Goal: Task Accomplishment & Management: Manage account settings

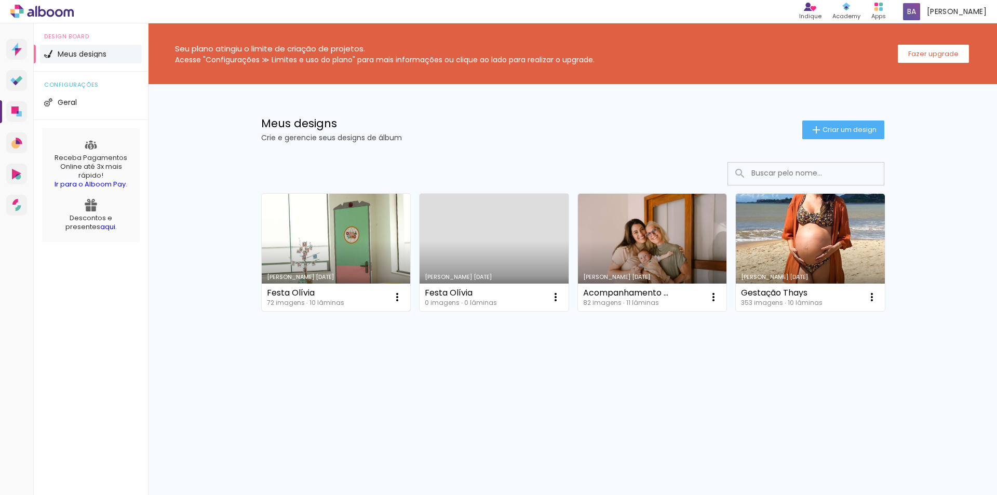
click at [360, 285] on div "Festa Olívia 72 imagens ∙ 10 lâminas Abrir Fazer uma cópia Excluir" at bounding box center [336, 297] width 149 height 28
click at [387, 239] on link "Criado em [DATE]" at bounding box center [336, 252] width 149 height 117
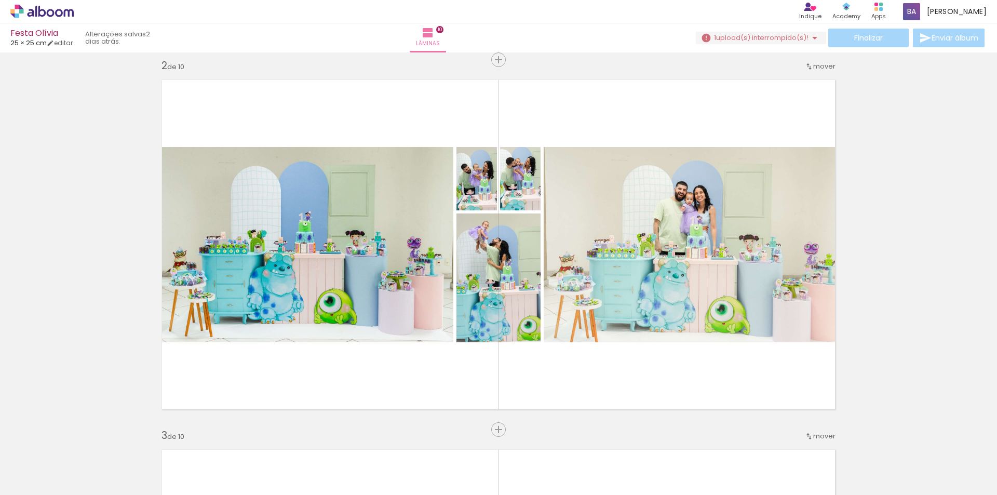
scroll to position [415, 0]
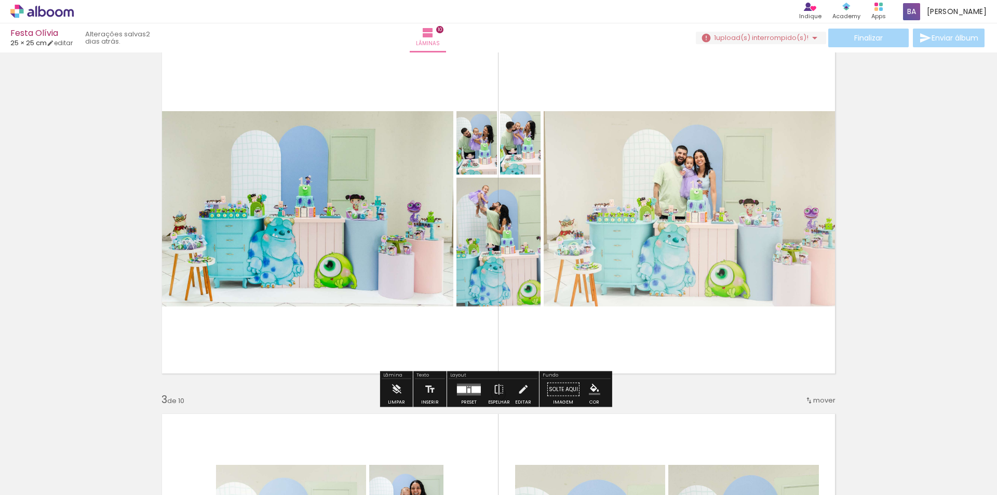
click at [466, 395] on quentale-layouter at bounding box center [469, 389] width 24 height 12
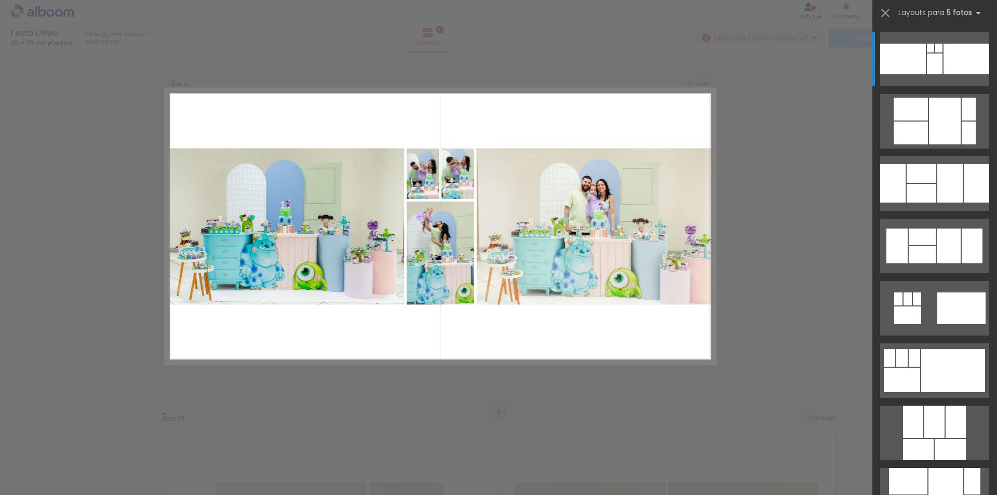
scroll to position [383, 0]
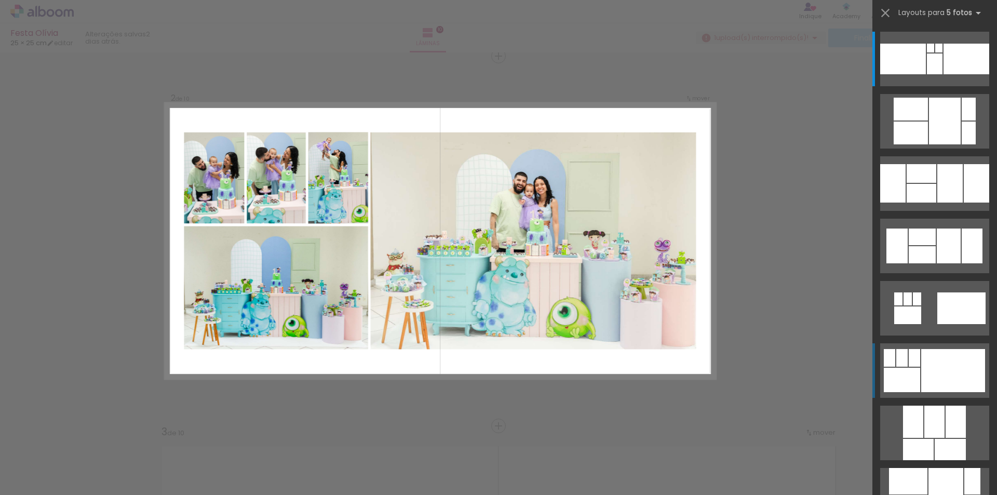
click at [939, 349] on div at bounding box center [953, 370] width 64 height 43
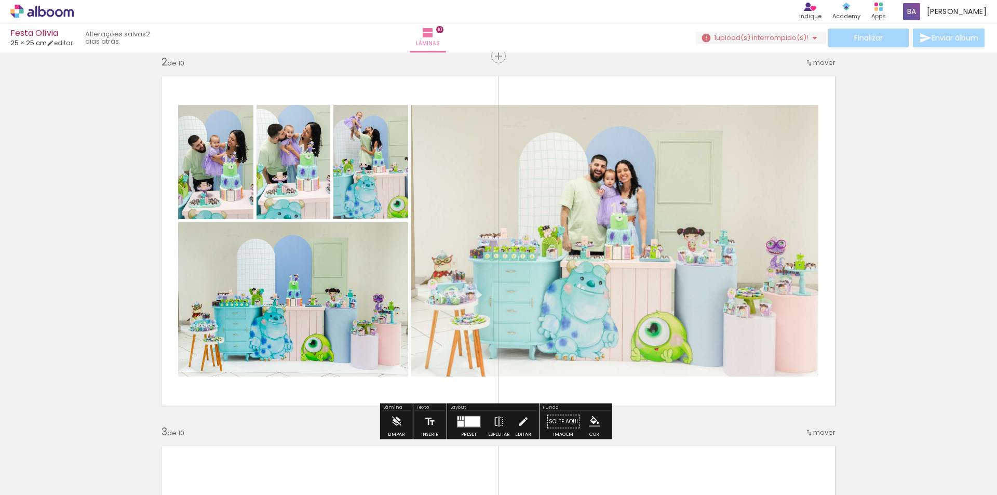
click at [501, 418] on iron-icon at bounding box center [498, 421] width 11 height 21
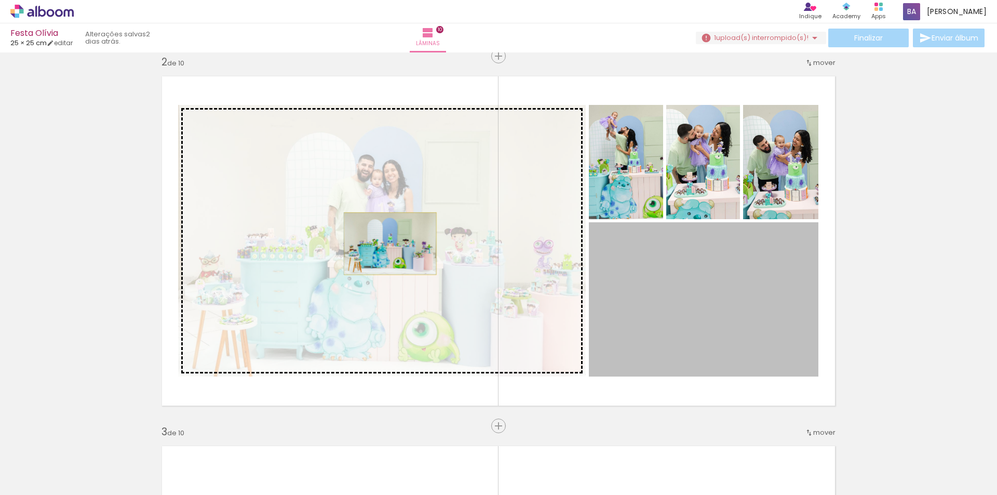
drag, startPoint x: 681, startPoint y: 300, endPoint x: 386, endPoint y: 244, distance: 300.2
click at [0, 0] on slot at bounding box center [0, 0] width 0 height 0
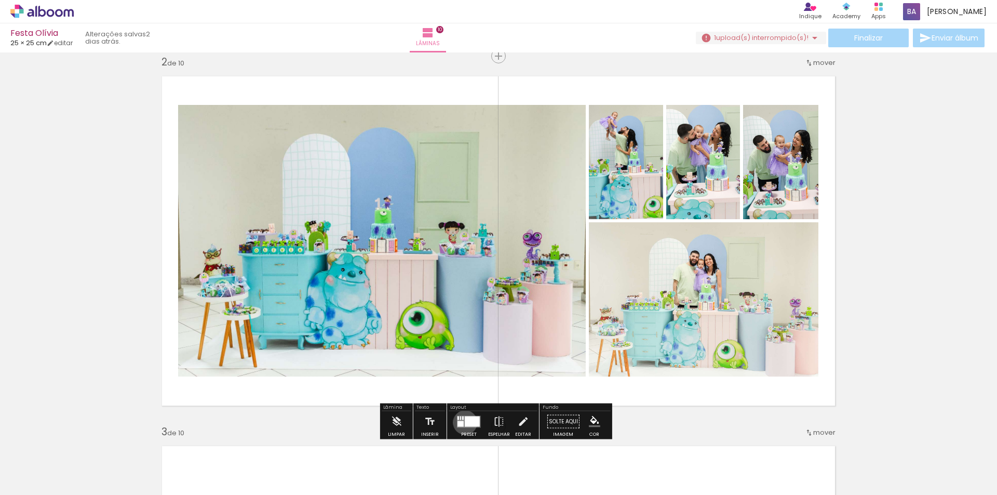
click at [465, 422] on div at bounding box center [472, 421] width 15 height 10
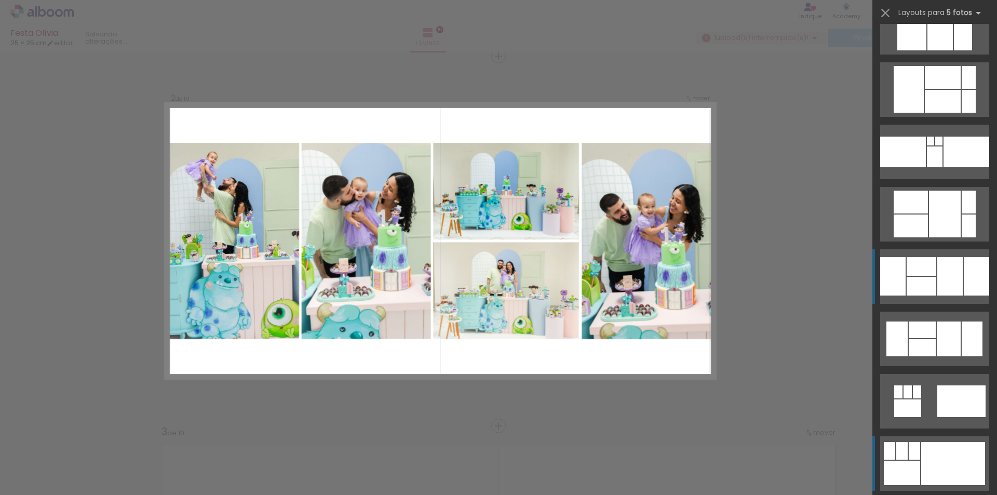
scroll to position [1952, 0]
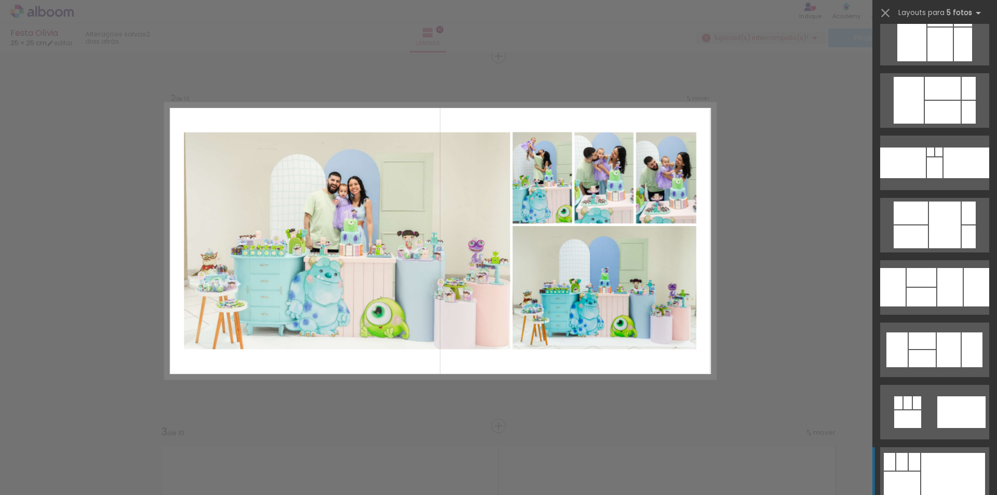
click at [954, 468] on div at bounding box center [953, 474] width 64 height 43
click at [933, 475] on div at bounding box center [953, 474] width 64 height 43
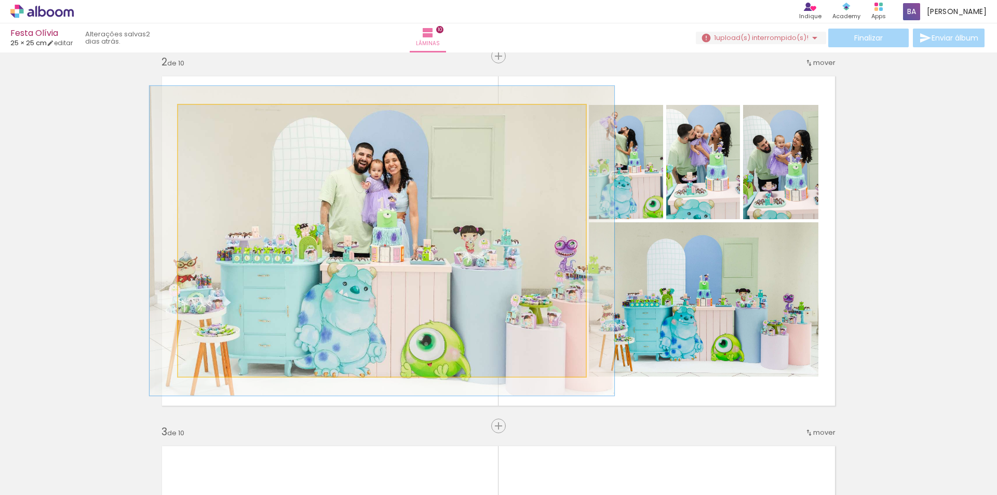
drag, startPoint x: 202, startPoint y: 117, endPoint x: 208, endPoint y: 118, distance: 5.3
type paper-slider "114"
click at [208, 118] on div at bounding box center [207, 115] width 17 height 17
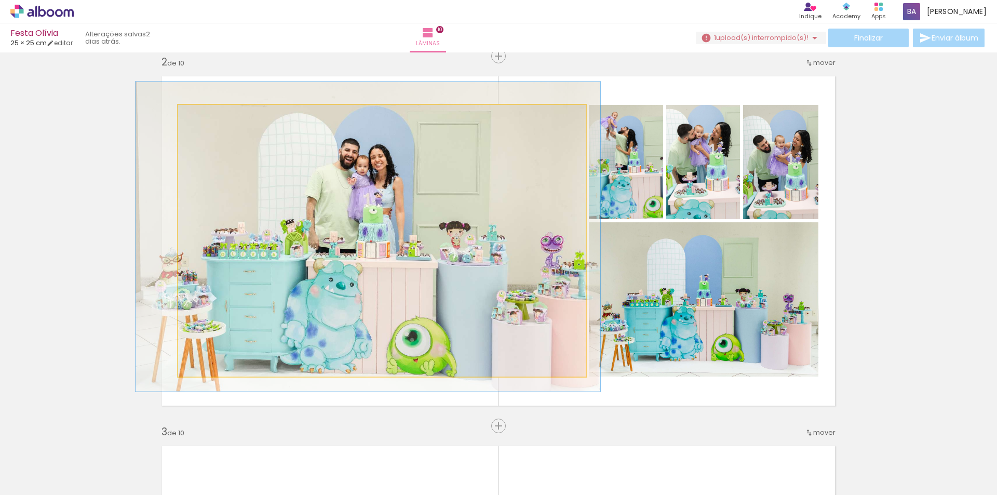
drag, startPoint x: 356, startPoint y: 258, endPoint x: 345, endPoint y: 254, distance: 10.8
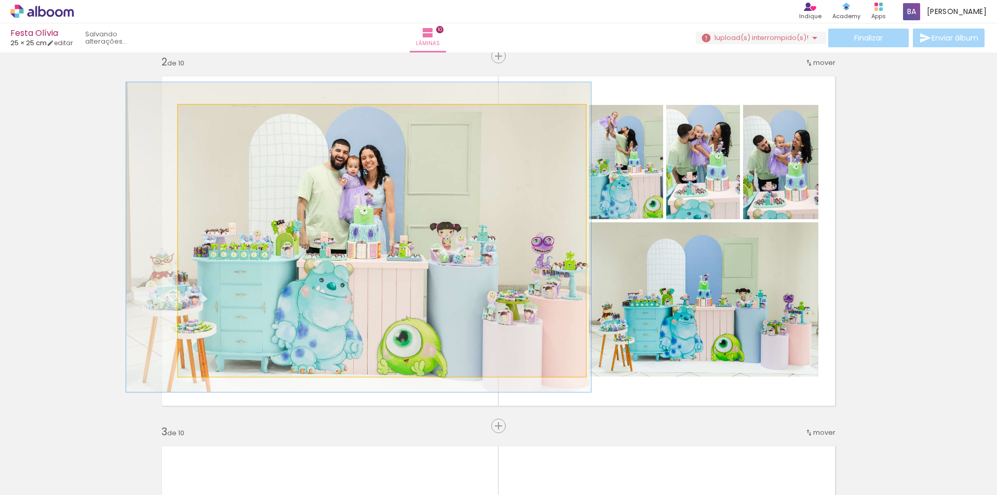
drag, startPoint x: 509, startPoint y: 336, endPoint x: 503, endPoint y: 337, distance: 6.3
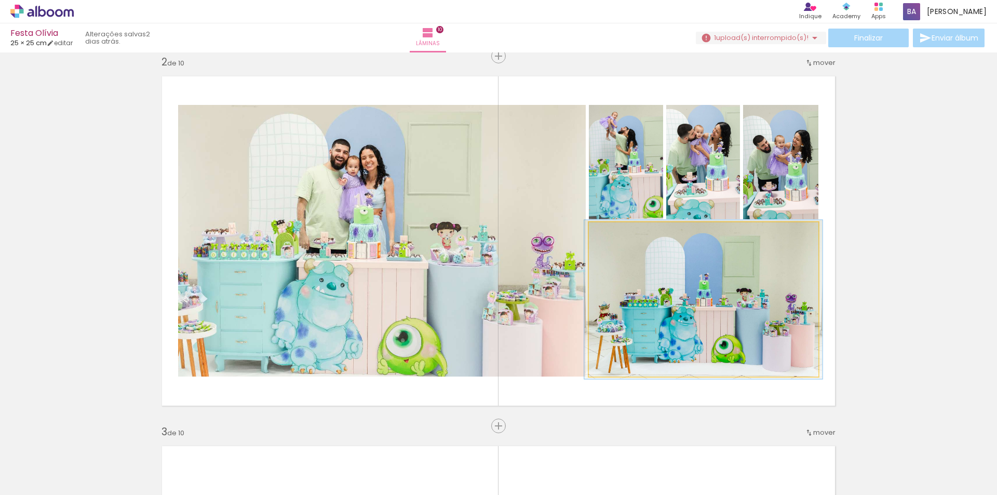
click at [610, 235] on div at bounding box center [614, 232] width 9 height 9
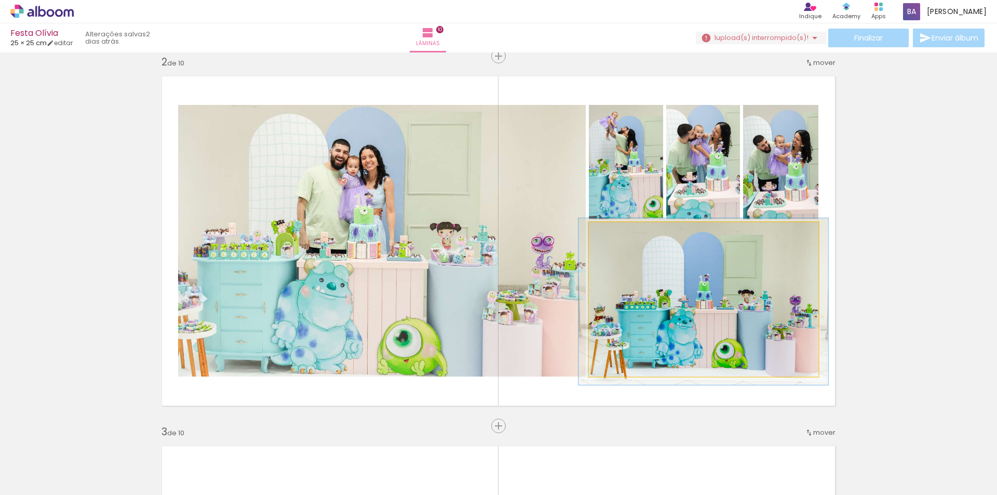
type paper-slider "108"
click at [608, 236] on div at bounding box center [616, 233] width 17 height 17
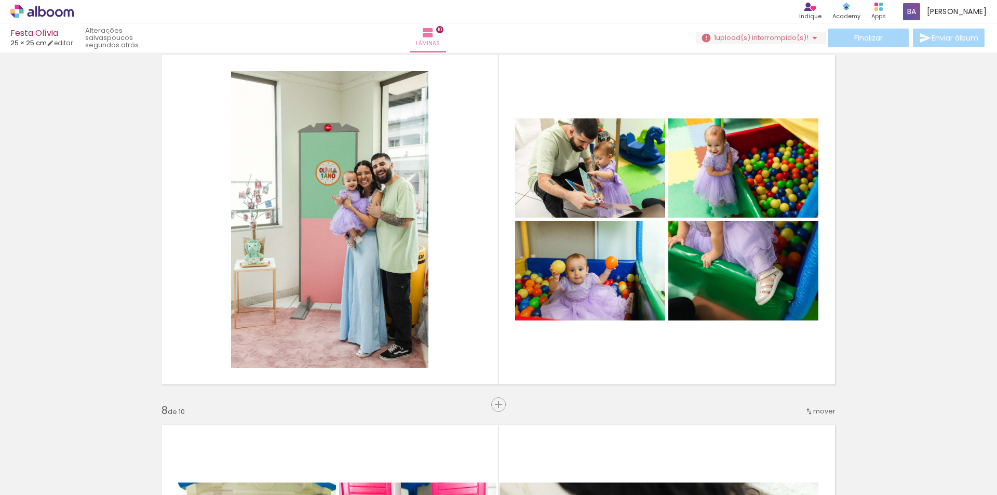
scroll to position [2252, 0]
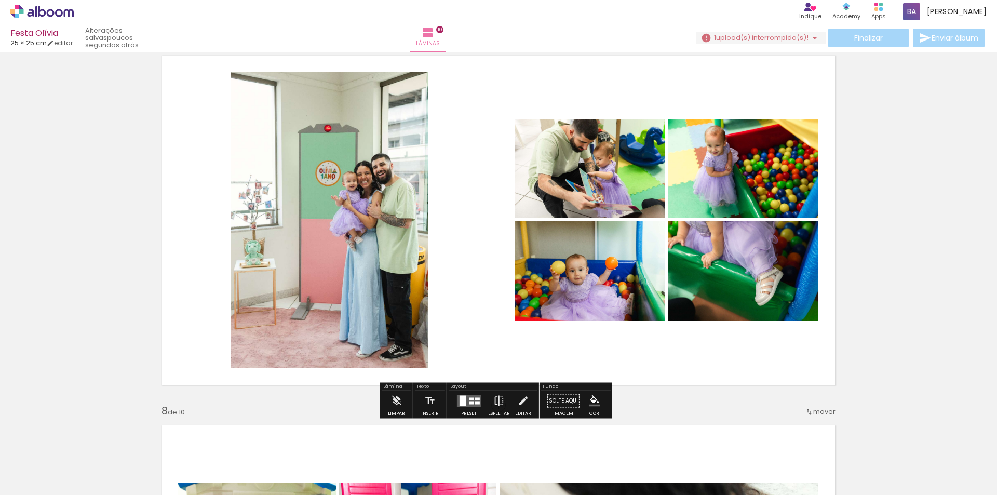
click at [769, 32] on paper-button "1 upload(s) interrompido(s)! 98,61%" at bounding box center [761, 38] width 130 height 12
click at [0, 0] on slot "Buscar arquivos interrompidos" at bounding box center [0, 0] width 0 height 0
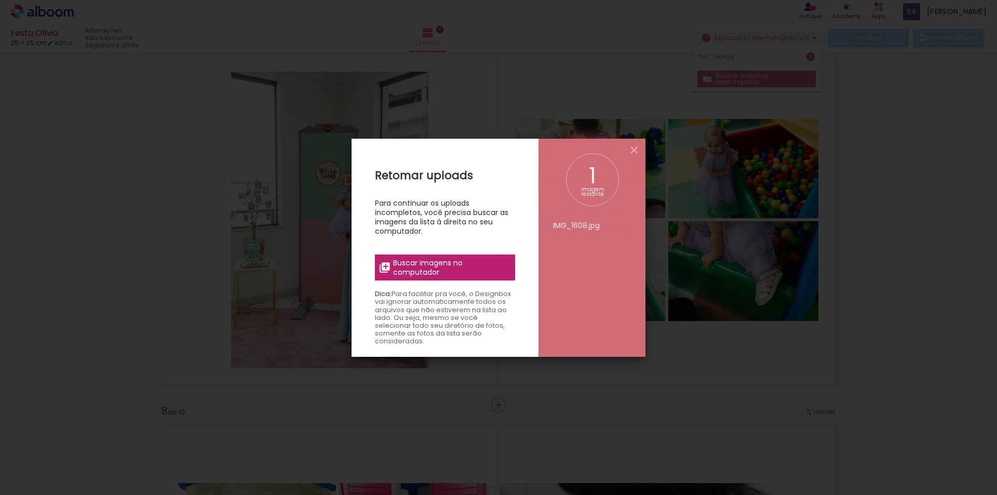
click at [434, 271] on span "Buscar imagens no computador" at bounding box center [451, 267] width 116 height 19
click at [0, 0] on input "file" at bounding box center [0, 0] width 0 height 0
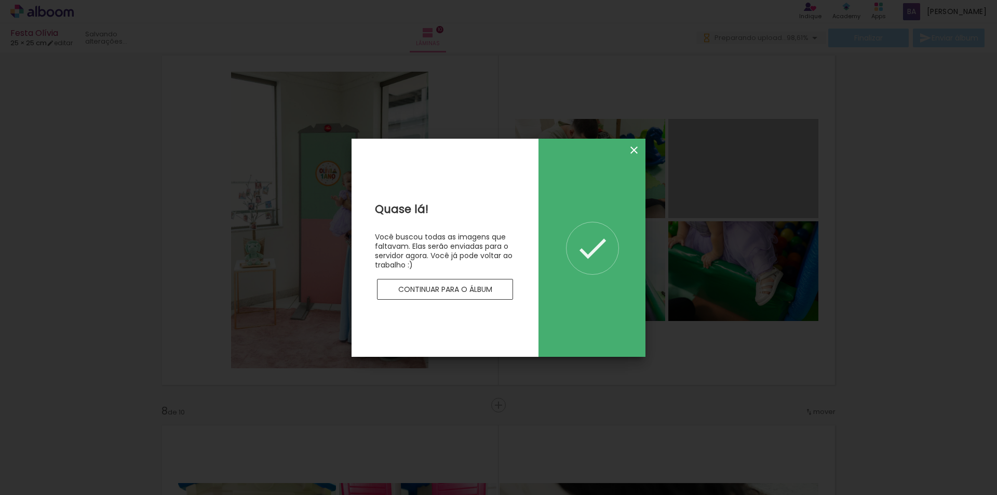
scroll to position [0, 0]
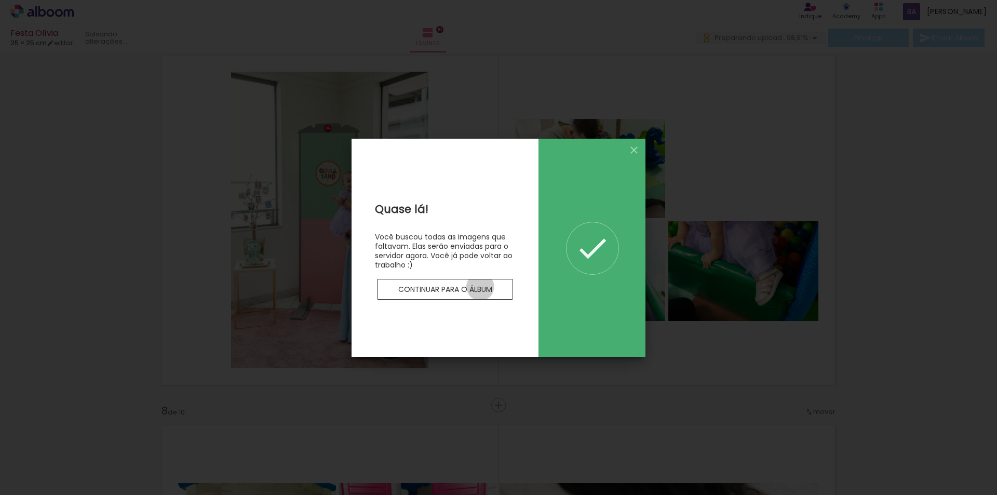
click at [0, 0] on slot "Continuar para o álbum" at bounding box center [0, 0] width 0 height 0
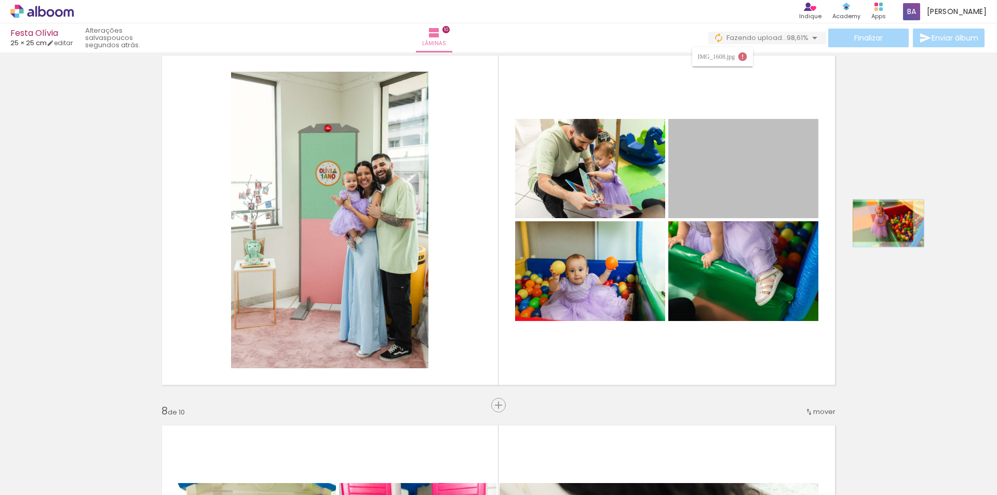
drag, startPoint x: 738, startPoint y: 191, endPoint x: 879, endPoint y: 222, distance: 144.1
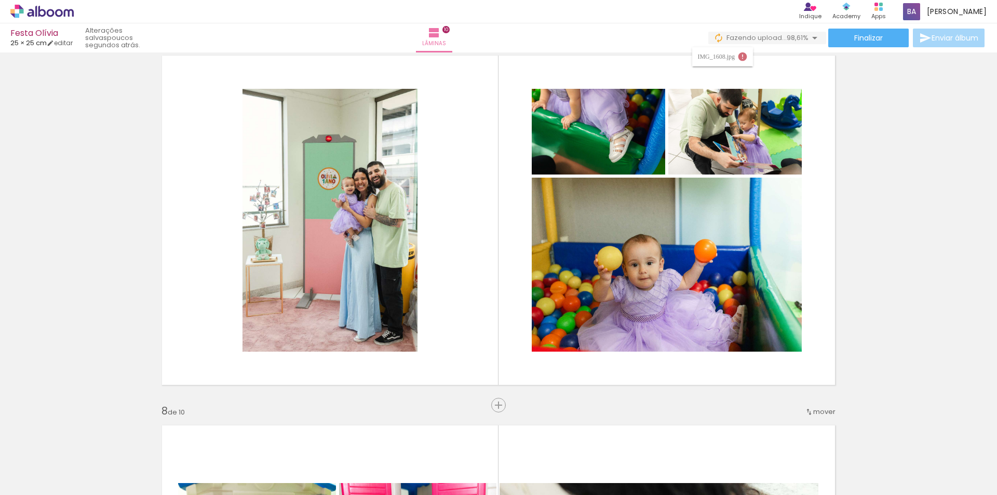
scroll to position [0, 3278]
click at [49, 479] on span "Adicionar Fotos" at bounding box center [36, 480] width 31 height 11
click at [0, 0] on input "file" at bounding box center [0, 0] width 0 height 0
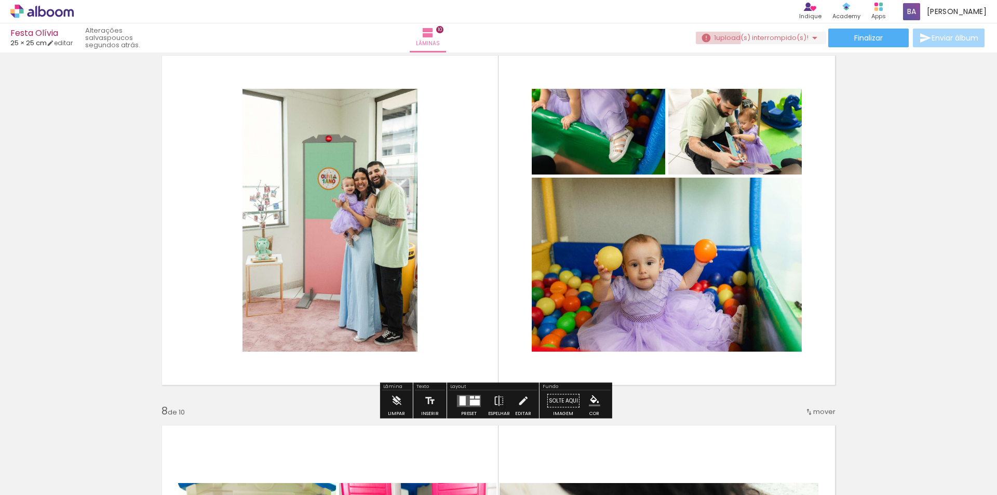
click at [706, 38] on iron-icon at bounding box center [706, 38] width 10 height 10
click at [0, 0] on slot "Buscar arquivos interrompidos" at bounding box center [0, 0] width 0 height 0
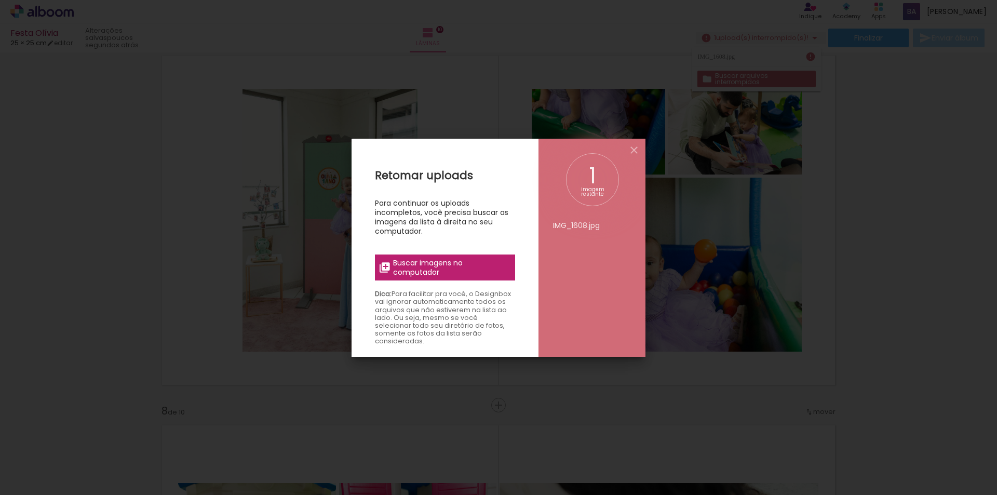
click at [441, 265] on span "Buscar imagens no computador" at bounding box center [451, 267] width 116 height 19
click at [0, 0] on input "file" at bounding box center [0, 0] width 0 height 0
click at [633, 153] on iron-icon at bounding box center [634, 150] width 12 height 12
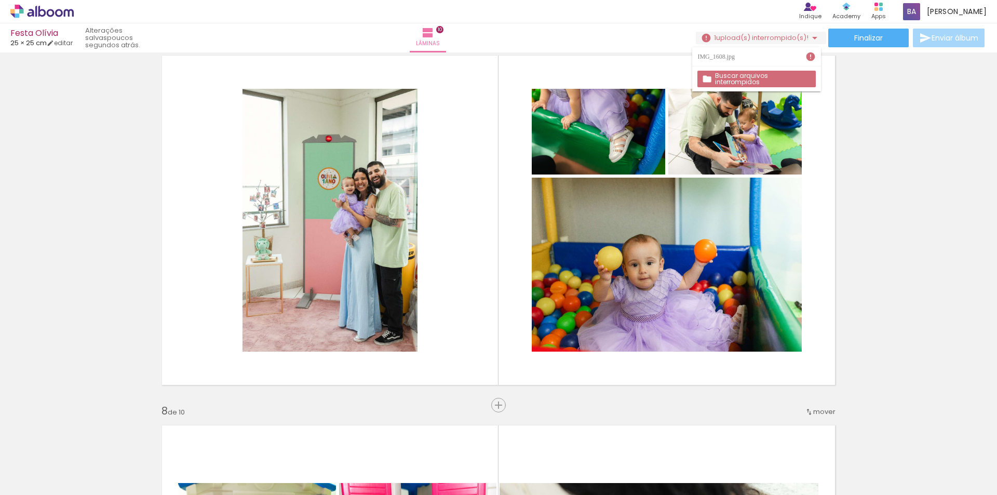
scroll to position [0, 1865]
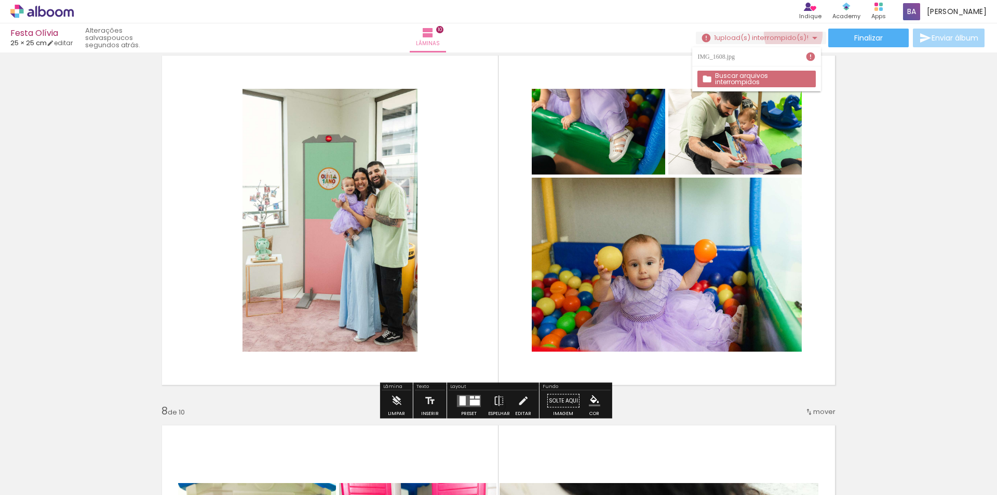
click at [789, 34] on span "upload(s) interrompido(s)!" at bounding box center [762, 38] width 92 height 10
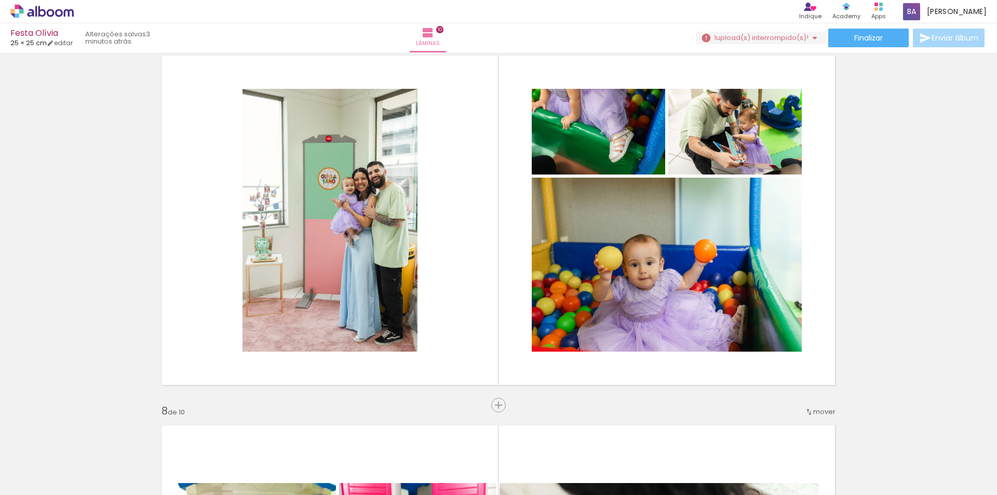
scroll to position [0, 1933]
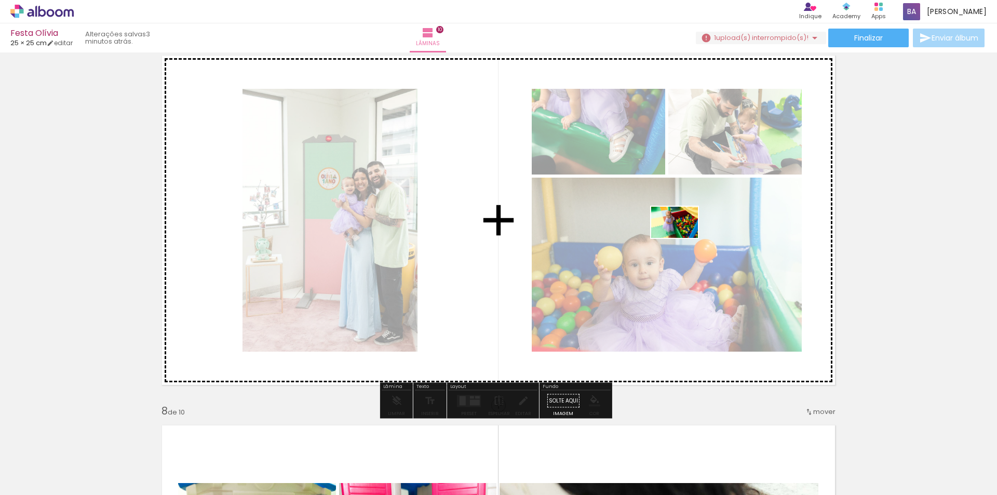
drag, startPoint x: 507, startPoint y: 461, endPoint x: 682, endPoint y: 238, distance: 283.7
click at [682, 238] on quentale-workspace at bounding box center [498, 247] width 997 height 495
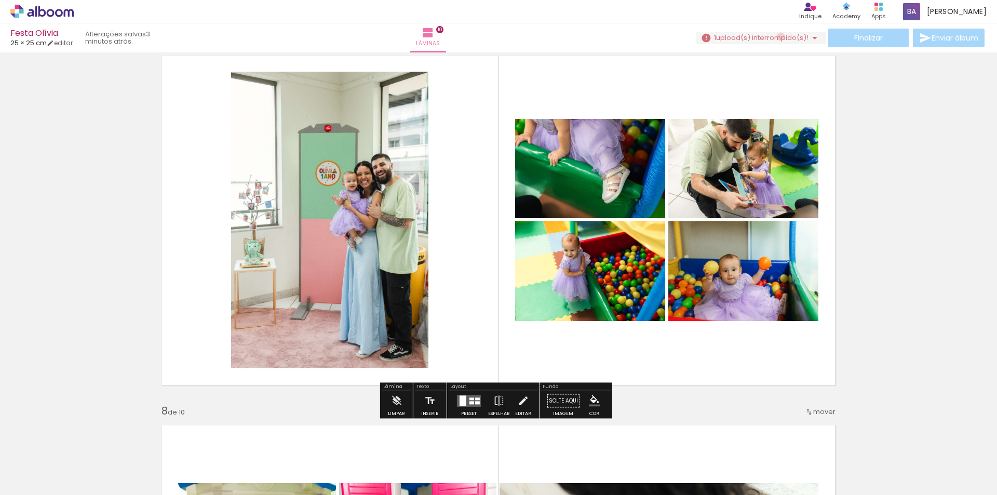
click at [776, 37] on span "upload(s) interrompido(s)!" at bounding box center [762, 38] width 92 height 10
click at [737, 53] on div "IMG_1608.jpg" at bounding box center [717, 56] width 40 height 6
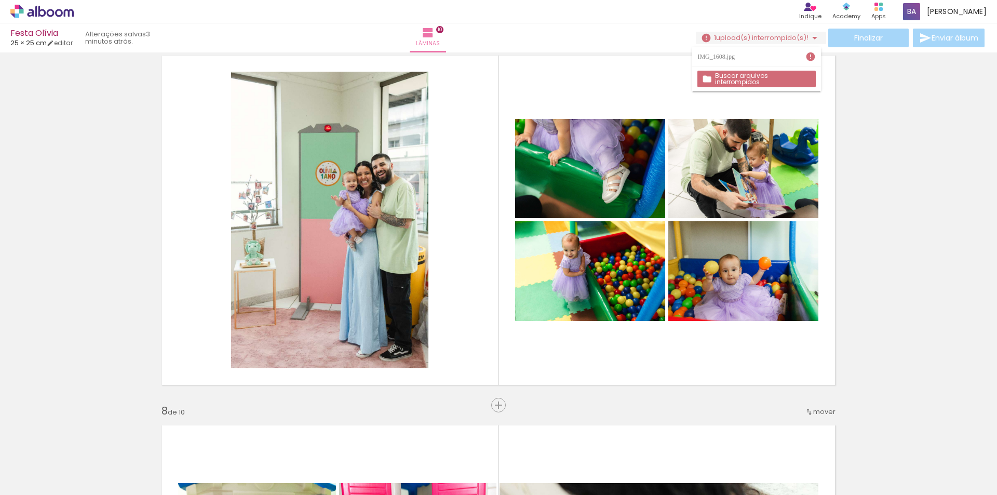
click at [754, 66] on paper-item "IMG_1608.jpg" at bounding box center [756, 56] width 128 height 19
click at [0, 491] on div "Biblioteca 72 fotos Todas as fotos Não utilizadas Adicionar Fotos" at bounding box center [0, 462] width 0 height 65
click at [37, 486] on span "Adicionar Fotos" at bounding box center [36, 480] width 31 height 11
click at [0, 0] on input "file" at bounding box center [0, 0] width 0 height 0
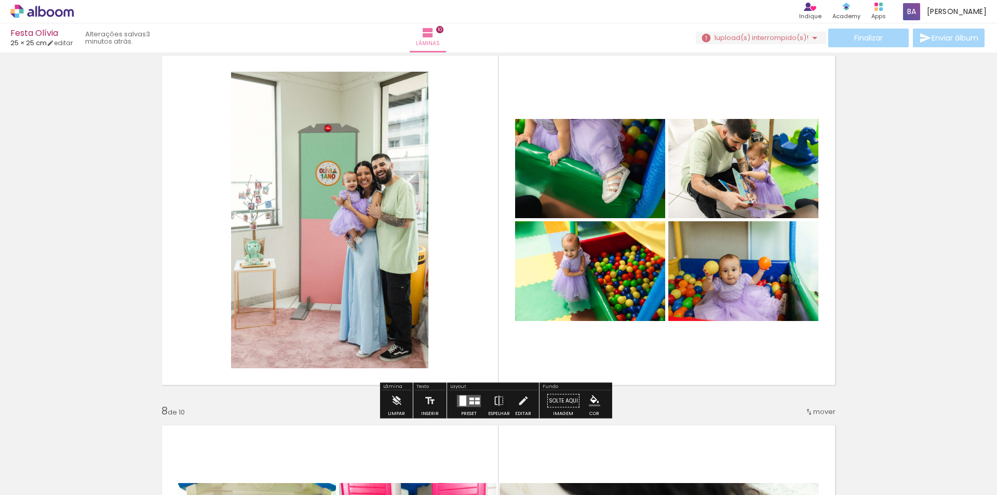
scroll to position [0, 3336]
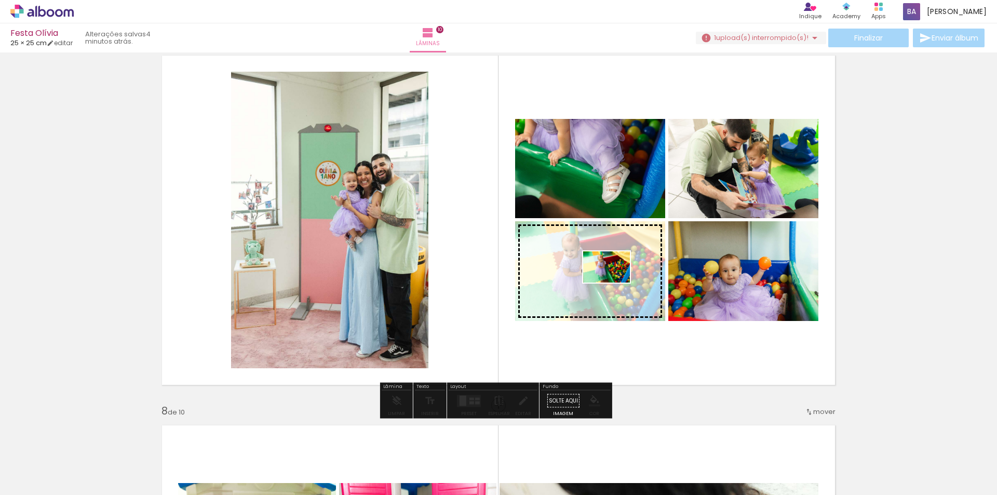
drag, startPoint x: 962, startPoint y: 470, endPoint x: 615, endPoint y: 280, distance: 395.5
click at [615, 280] on quentale-workspace at bounding box center [498, 247] width 997 height 495
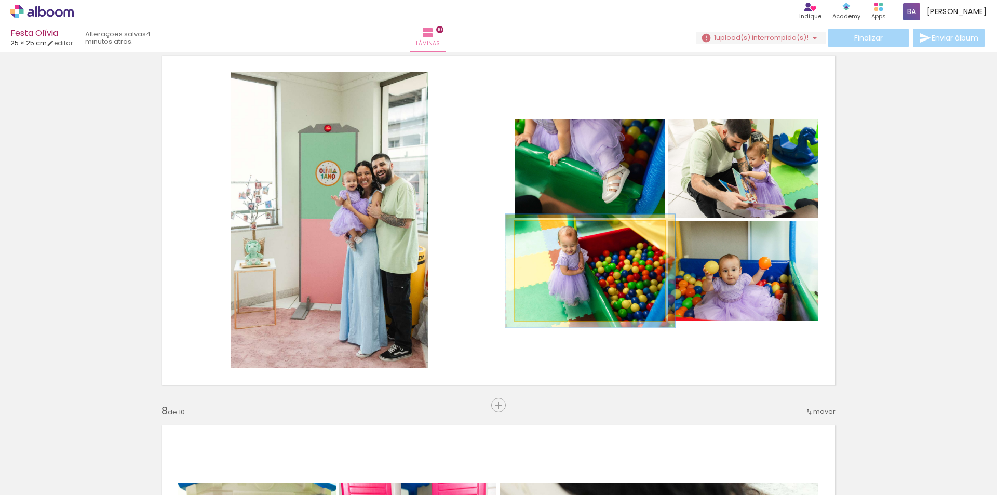
click at [544, 235] on div at bounding box center [544, 232] width 17 height 17
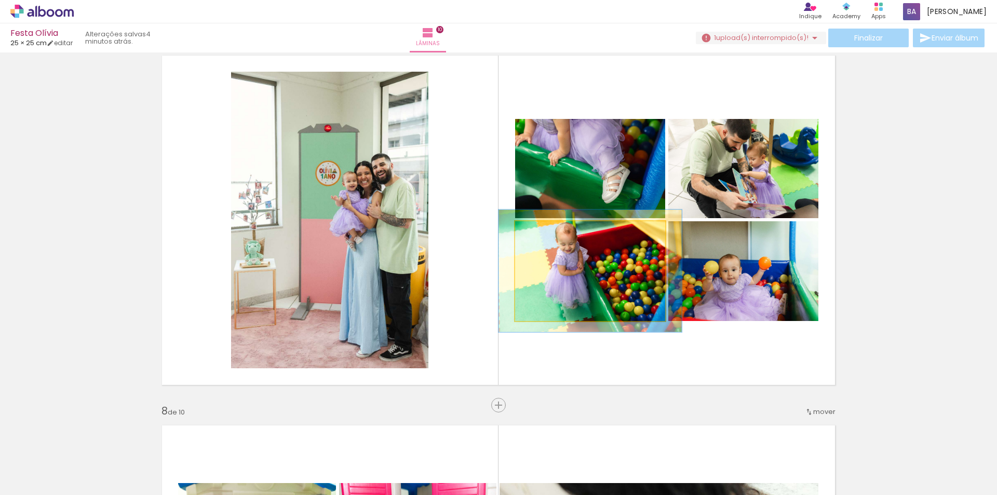
drag, startPoint x: 540, startPoint y: 232, endPoint x: 552, endPoint y: 260, distance: 30.5
type paper-slider "121"
click at [544, 235] on div at bounding box center [548, 231] width 9 height 9
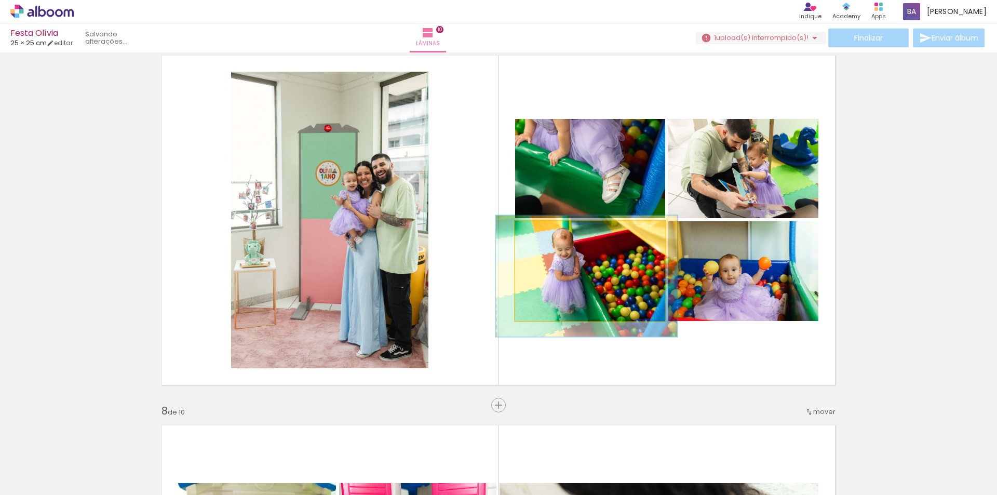
drag, startPoint x: 582, startPoint y: 283, endPoint x: 578, endPoint y: 289, distance: 6.3
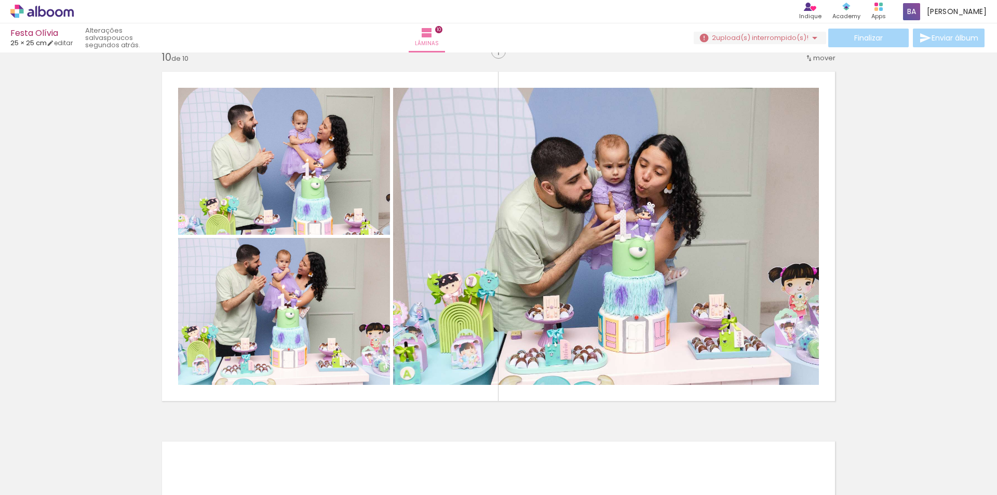
scroll to position [3343, 0]
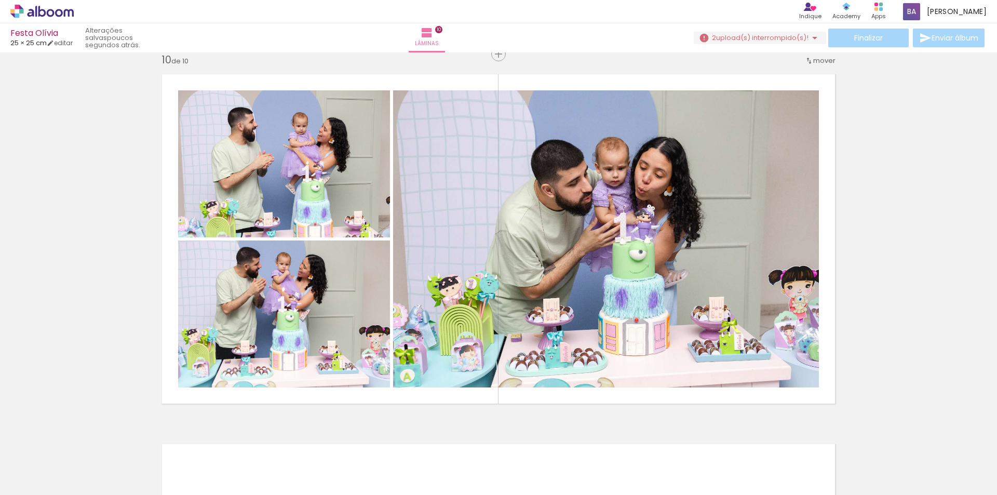
click at [860, 36] on div "Finalizar Enviar álbum" at bounding box center [840, 38] width 293 height 19
click at [778, 38] on span "upload(s) interrompido(s)!" at bounding box center [762, 38] width 92 height 10
click at [737, 73] on div "IMG_1610.jpg" at bounding box center [717, 76] width 40 height 6
click at [767, 82] on paper-item "IMG_1610.jpg" at bounding box center [756, 75] width 128 height 19
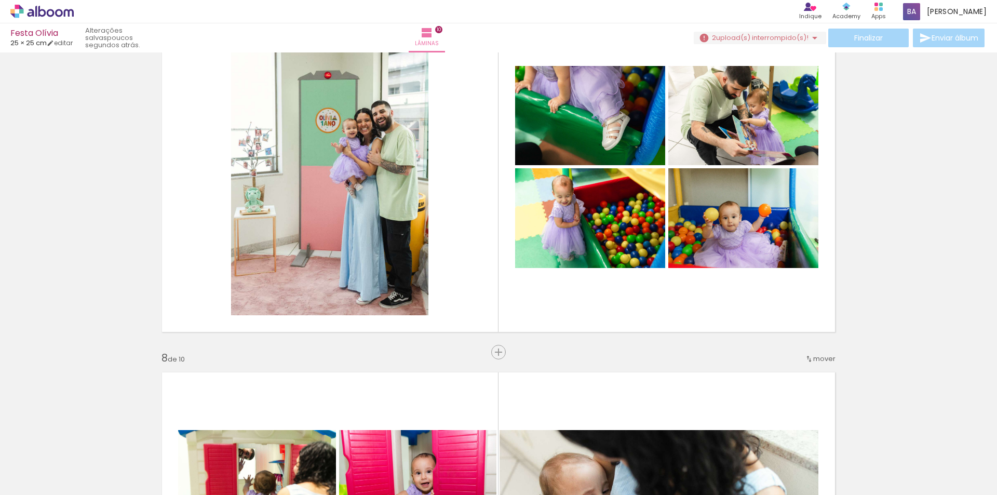
scroll to position [2304, 0]
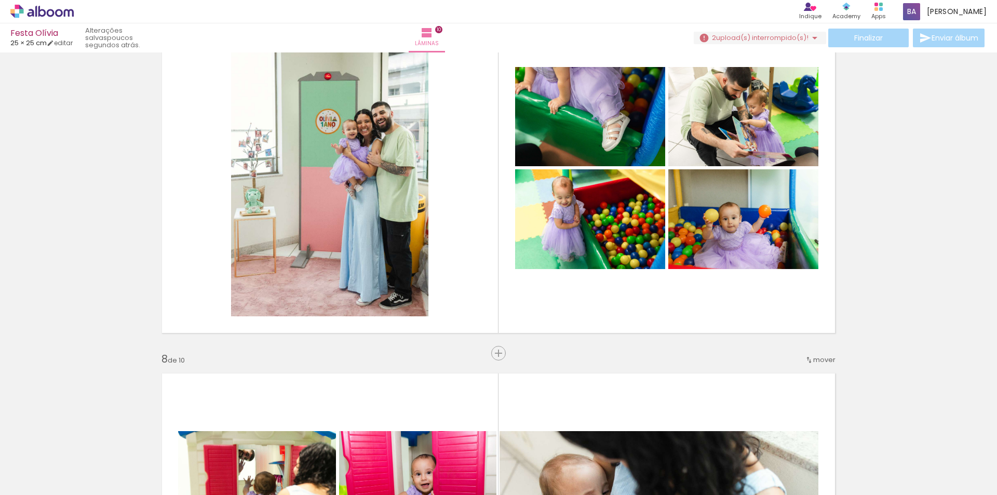
click at [882, 43] on div "Finalizar Enviar álbum" at bounding box center [840, 38] width 293 height 19
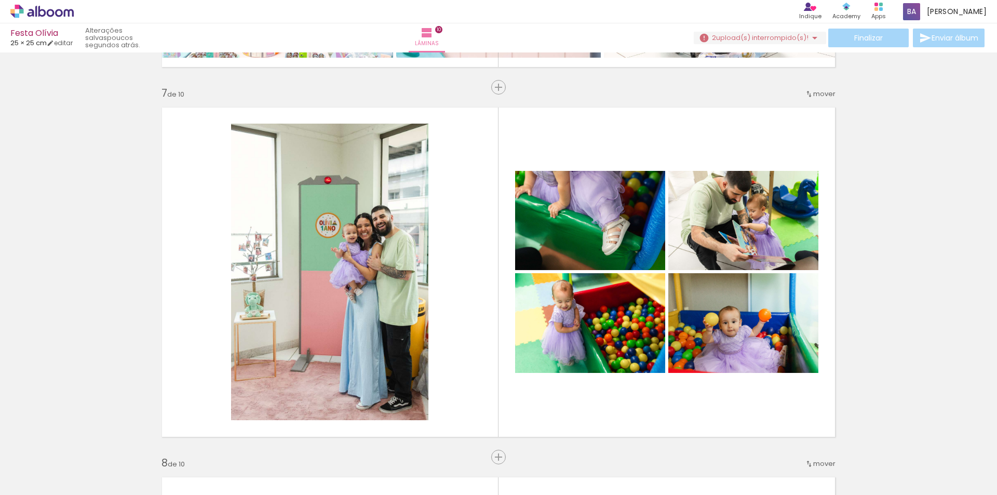
scroll to position [0, 2052]
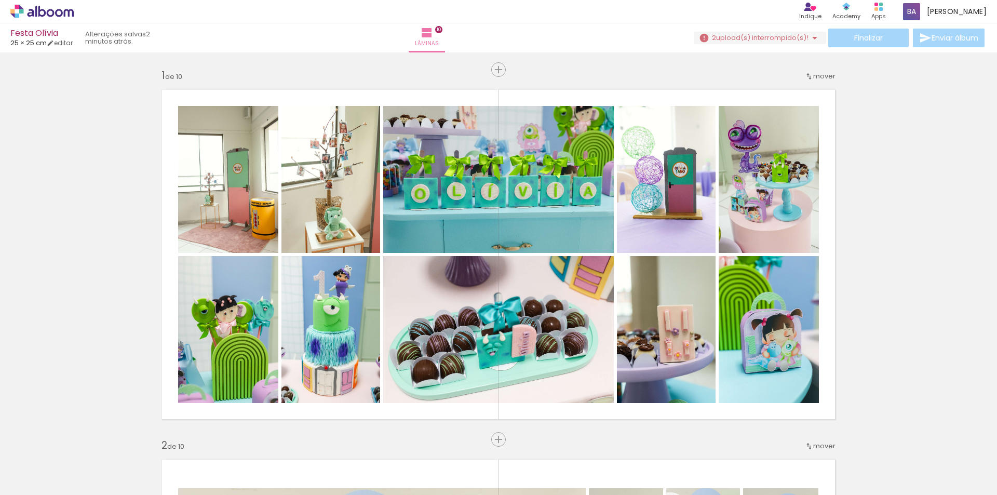
scroll to position [0, 2052]
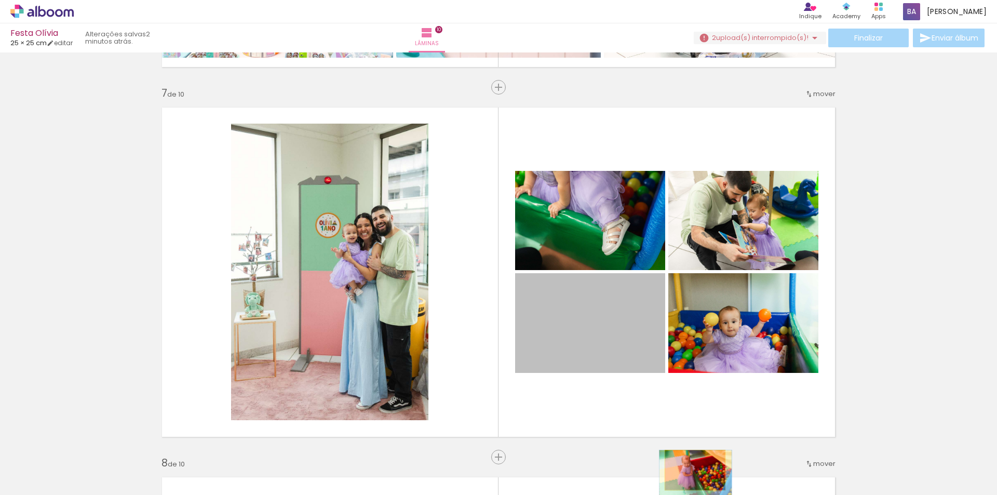
drag, startPoint x: 621, startPoint y: 326, endPoint x: 691, endPoint y: 470, distance: 159.8
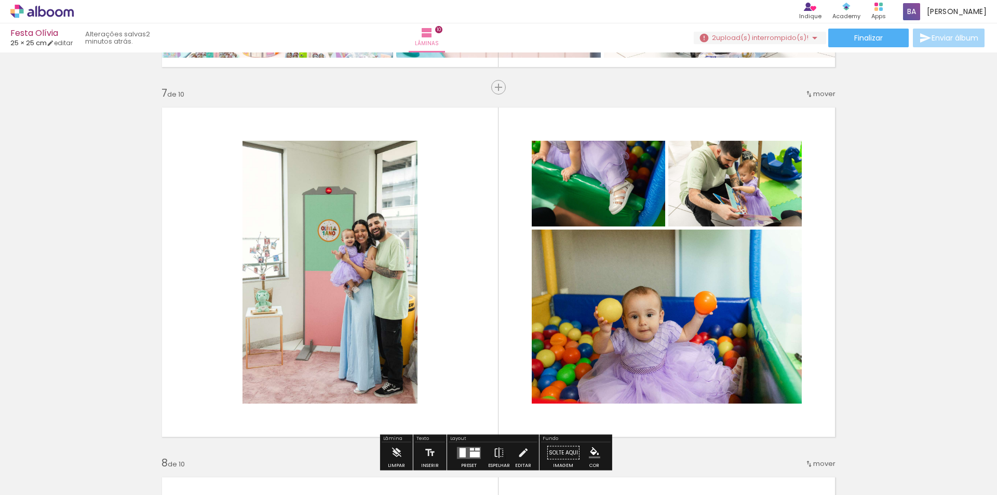
click at [48, 477] on span "Adicionar Fotos" at bounding box center [36, 480] width 31 height 11
click at [0, 0] on input "file" at bounding box center [0, 0] width 0 height 0
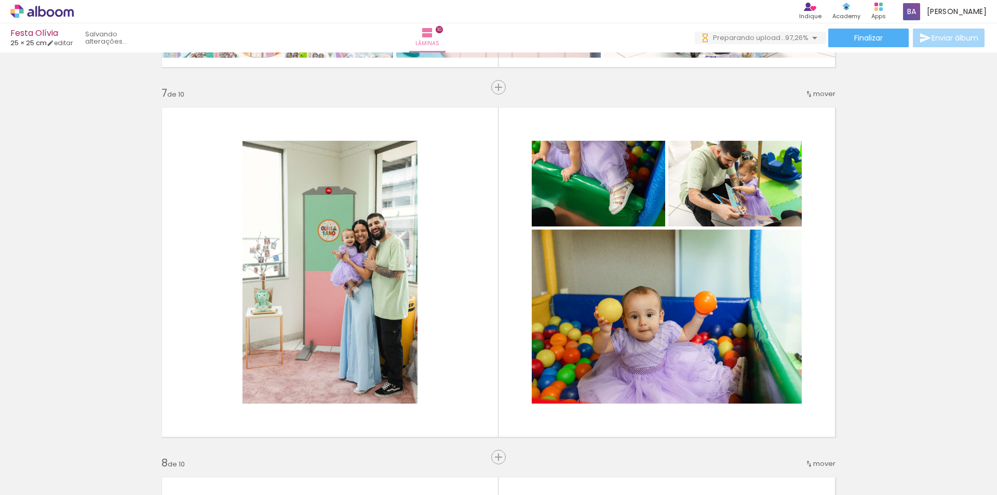
scroll to position [0, 0]
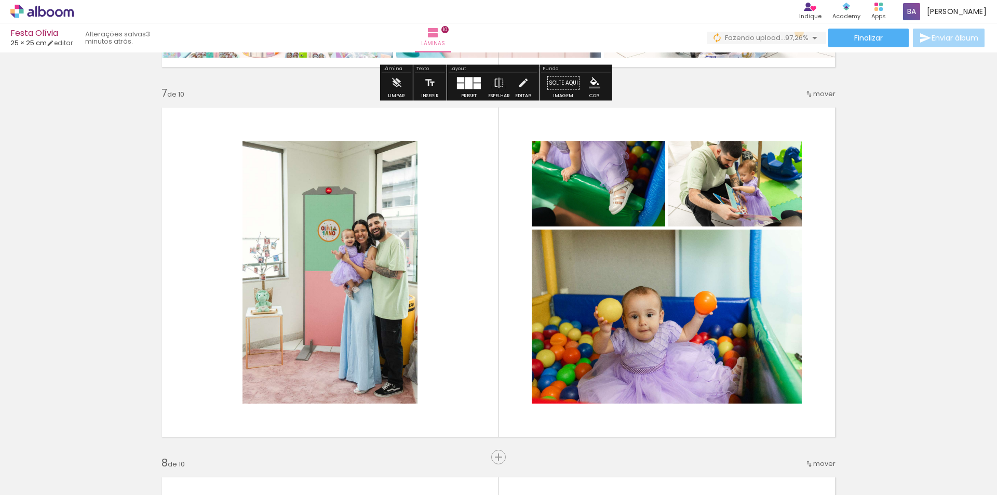
click at [796, 33] on span "97,26%" at bounding box center [796, 38] width 23 height 10
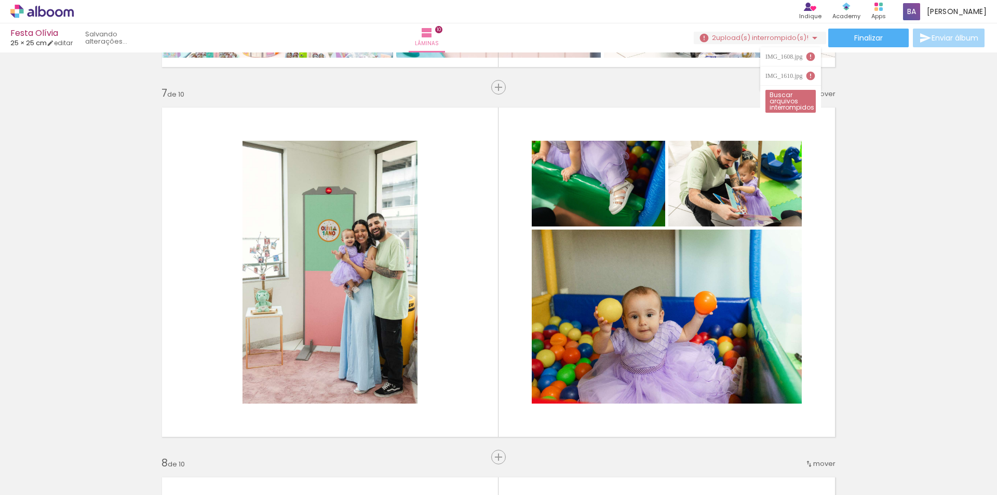
click at [806, 53] on iron-icon at bounding box center [810, 56] width 10 height 10
click at [804, 82] on paper-item "IMG_1610.jpg" at bounding box center [790, 75] width 61 height 19
click at [802, 79] on div "IMG_1610.jpg" at bounding box center [785, 76] width 40 height 6
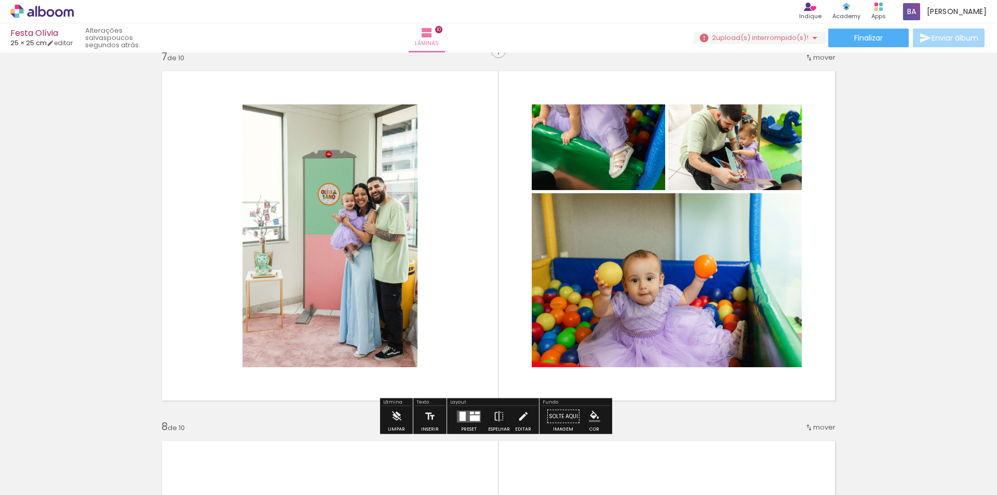
scroll to position [2252, 0]
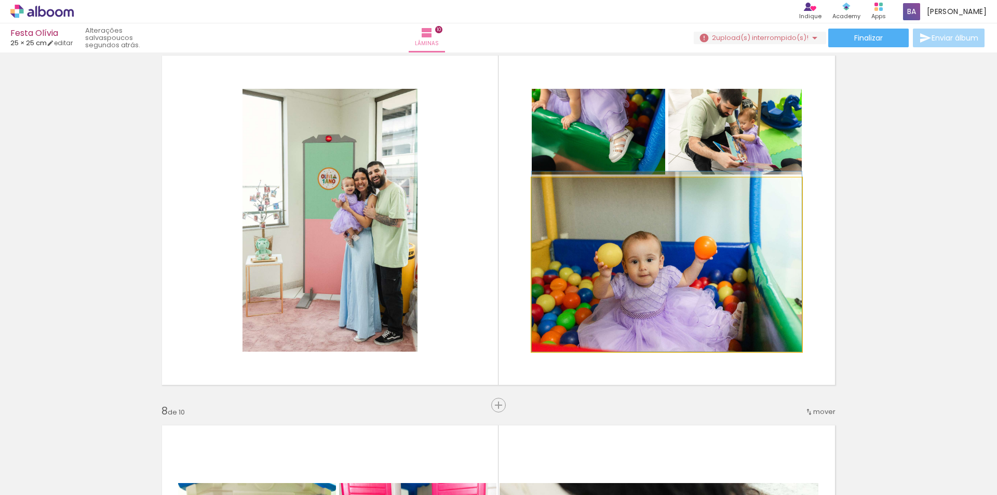
drag, startPoint x: 739, startPoint y: 259, endPoint x: 740, endPoint y: 238, distance: 20.3
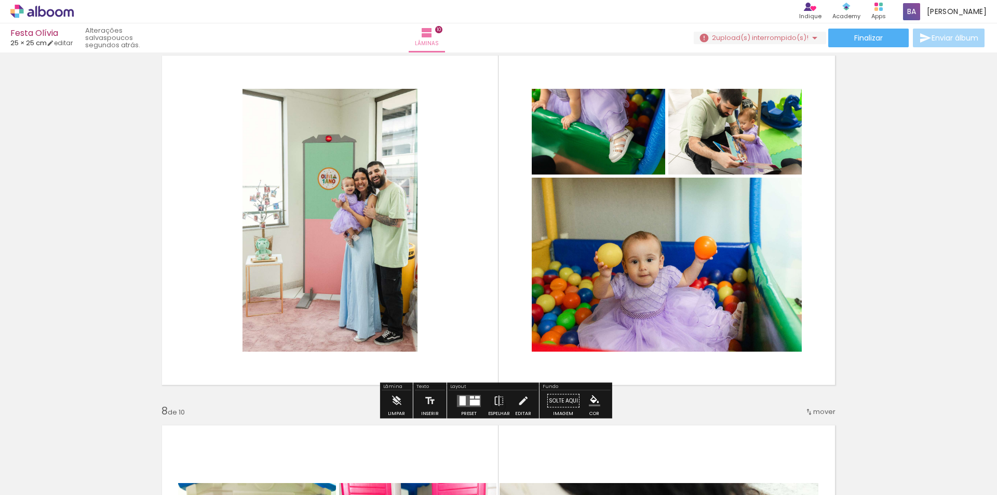
click at [34, 480] on span "Adicionar Fotos" at bounding box center [36, 480] width 31 height 11
click at [0, 0] on input "file" at bounding box center [0, 0] width 0 height 0
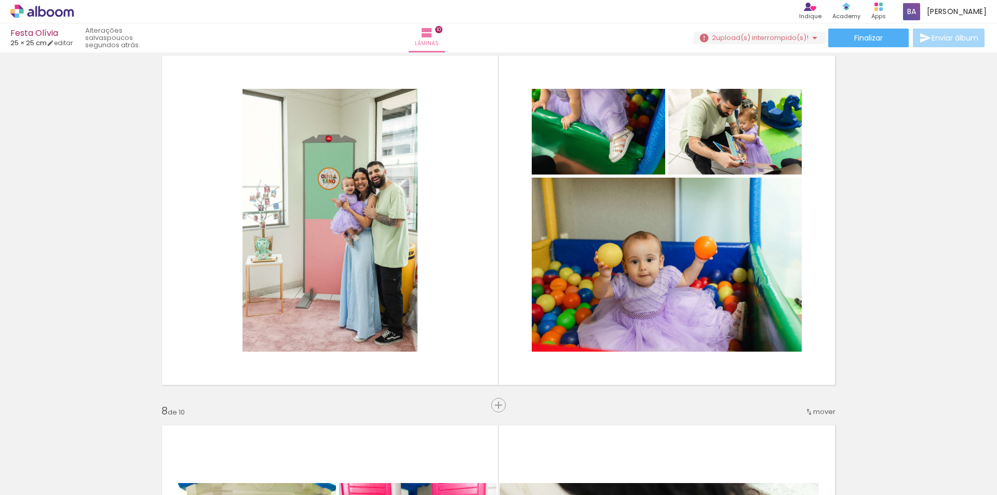
scroll to position [0, 3395]
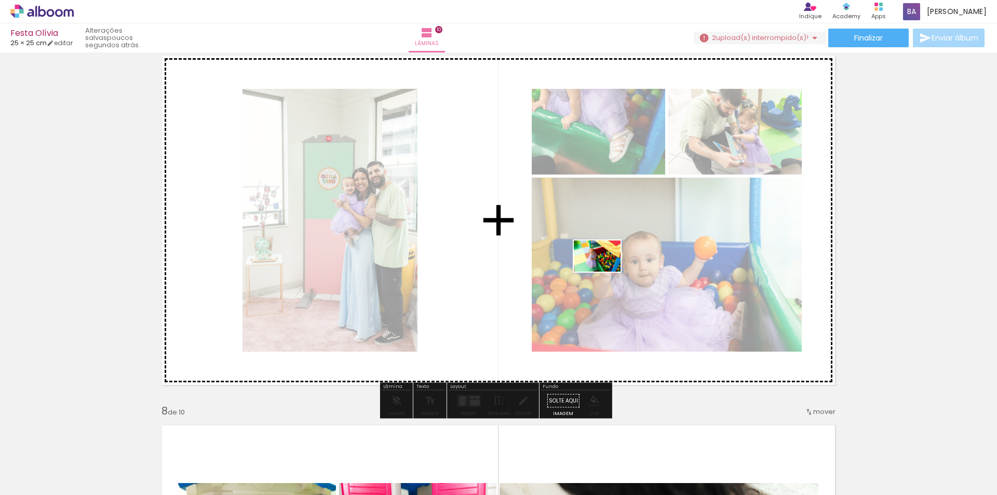
drag, startPoint x: 963, startPoint y: 469, endPoint x: 605, endPoint y: 272, distance: 409.2
click at [605, 272] on quentale-workspace at bounding box center [498, 247] width 997 height 495
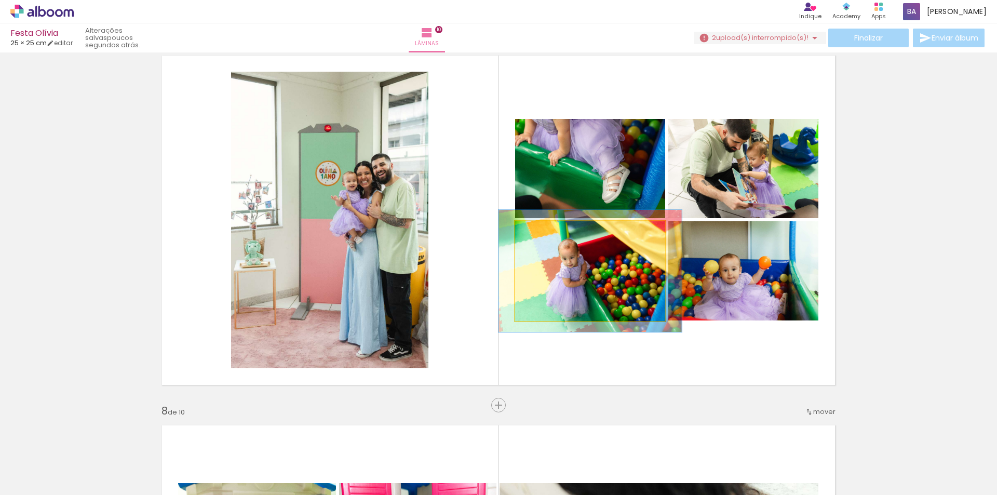
drag, startPoint x: 532, startPoint y: 231, endPoint x: 540, endPoint y: 232, distance: 7.9
type paper-slider "122"
click at [540, 232] on div at bounding box center [547, 232] width 17 height 17
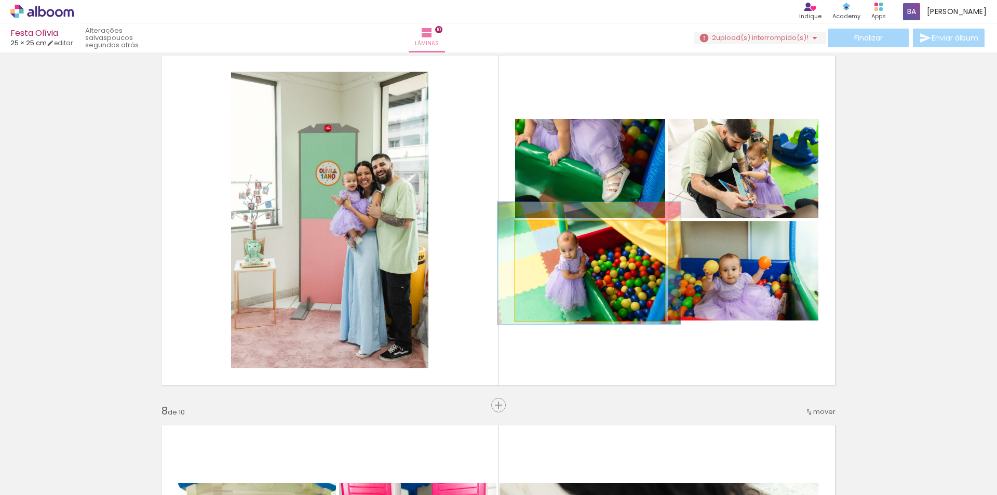
drag, startPoint x: 634, startPoint y: 290, endPoint x: 633, endPoint y: 282, distance: 7.9
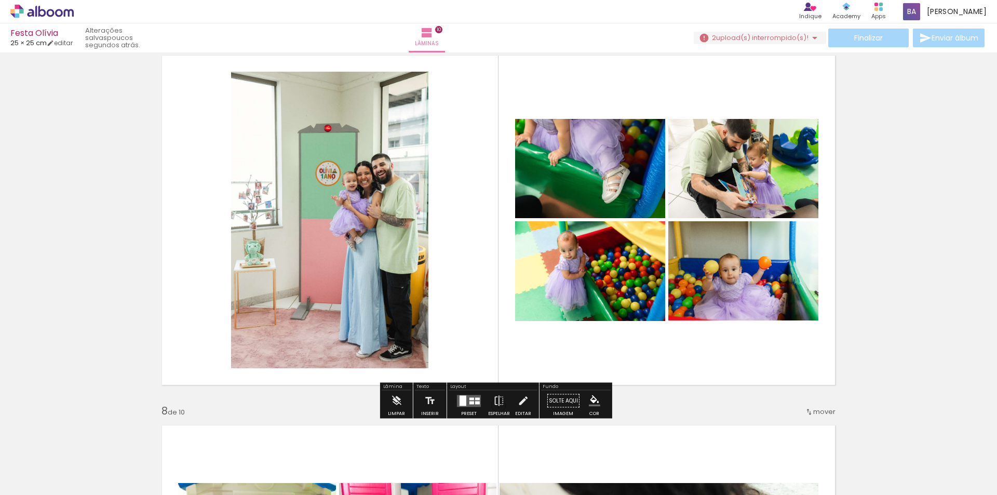
click at [862, 39] on div "Finalizar Enviar álbum" at bounding box center [840, 38] width 293 height 19
click at [799, 39] on span "upload(s) interrompido(s)!" at bounding box center [762, 38] width 92 height 10
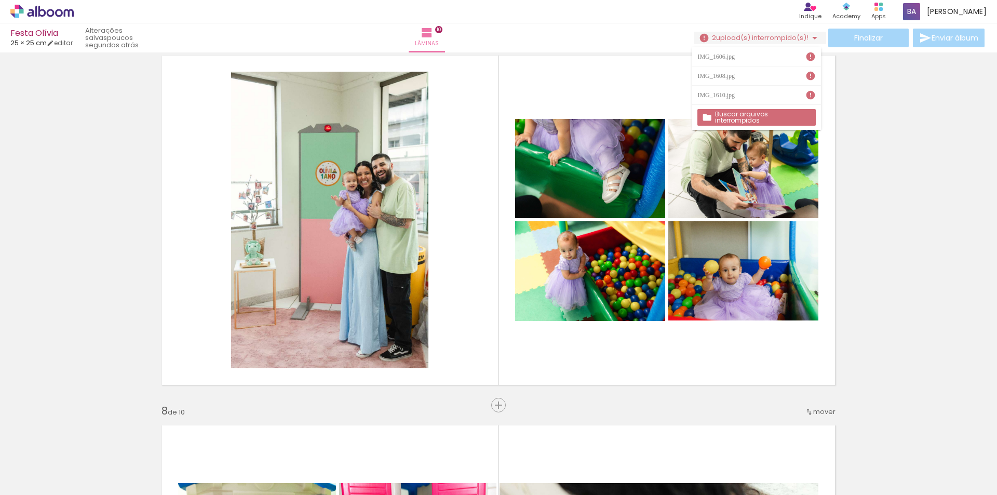
click at [790, 99] on paper-item "IMG_1610.jpg" at bounding box center [756, 95] width 128 height 19
click at [797, 88] on paper-item "IMG_1610.jpg" at bounding box center [756, 95] width 128 height 19
click at [146, 440] on paper-icon-button at bounding box center [139, 438] width 13 height 13
click at [145, 442] on iron-icon at bounding box center [139, 439] width 11 height 11
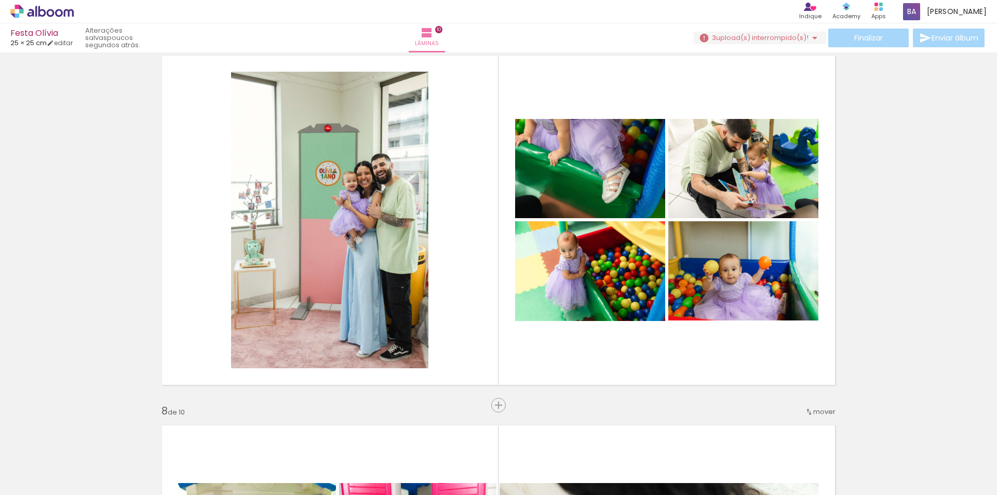
scroll to position [0, 658]
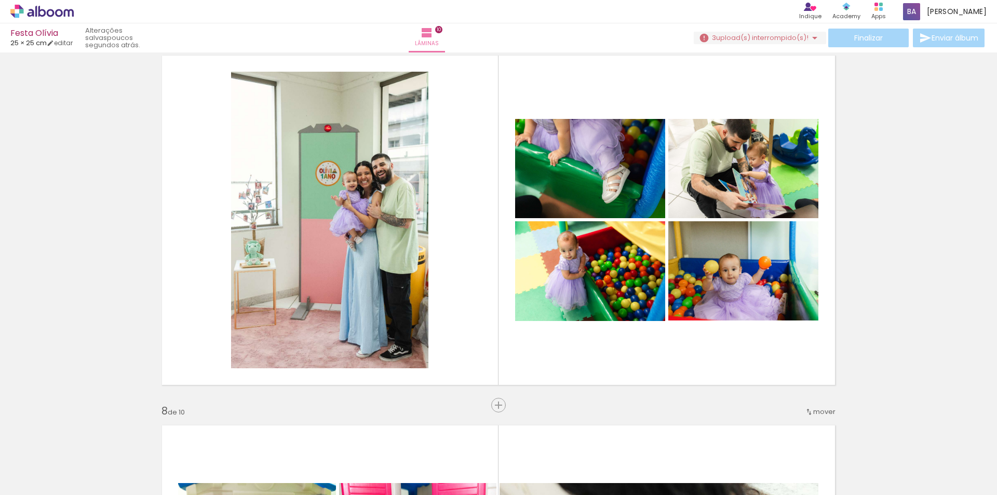
scroll to position [0, 1570]
click at [715, 441] on iron-icon at bounding box center [720, 439] width 11 height 11
click at [548, 441] on iron-icon at bounding box center [546, 439] width 11 height 11
click at [715, 440] on iron-icon at bounding box center [720, 439] width 11 height 11
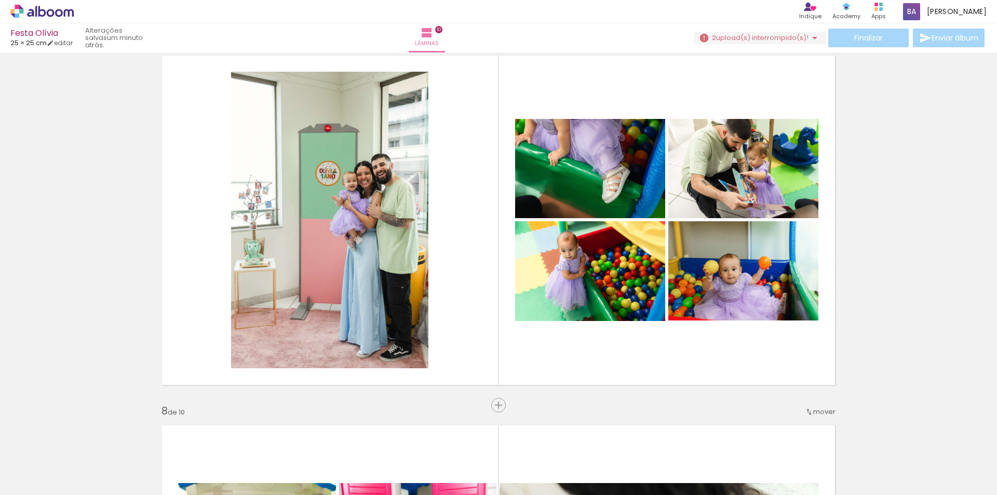
click at [542, 443] on iron-icon at bounding box center [537, 439] width 11 height 11
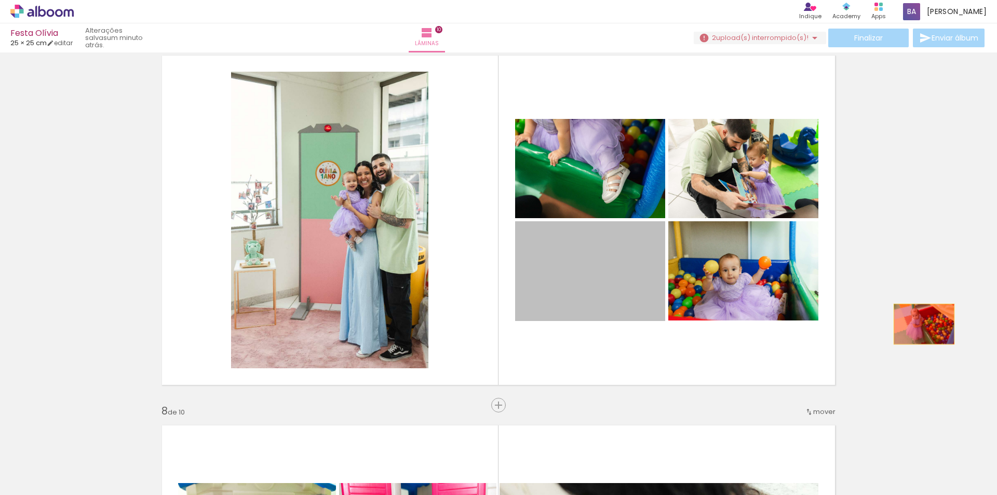
drag, startPoint x: 604, startPoint y: 256, endPoint x: 920, endPoint y: 324, distance: 323.3
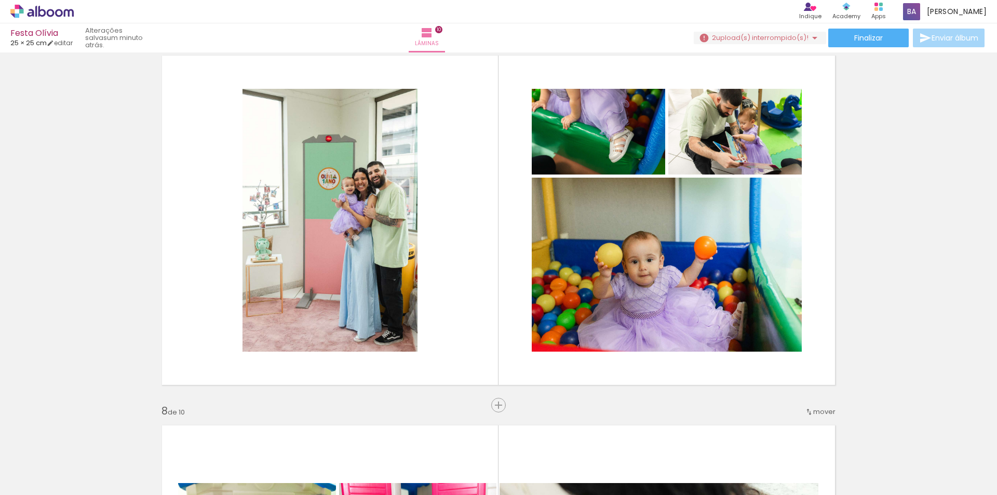
click at [426, 443] on iron-icon at bounding box center [420, 439] width 11 height 11
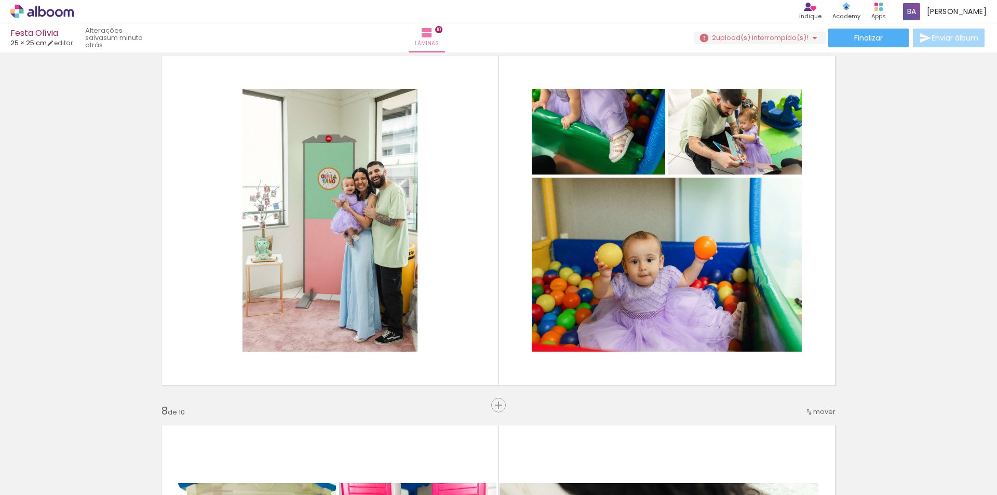
click at [926, 438] on iron-icon at bounding box center [931, 439] width 11 height 11
click at [934, 441] on iron-icon at bounding box center [931, 439] width 11 height 11
click at [18, 480] on iron-icon at bounding box center [15, 481] width 12 height 12
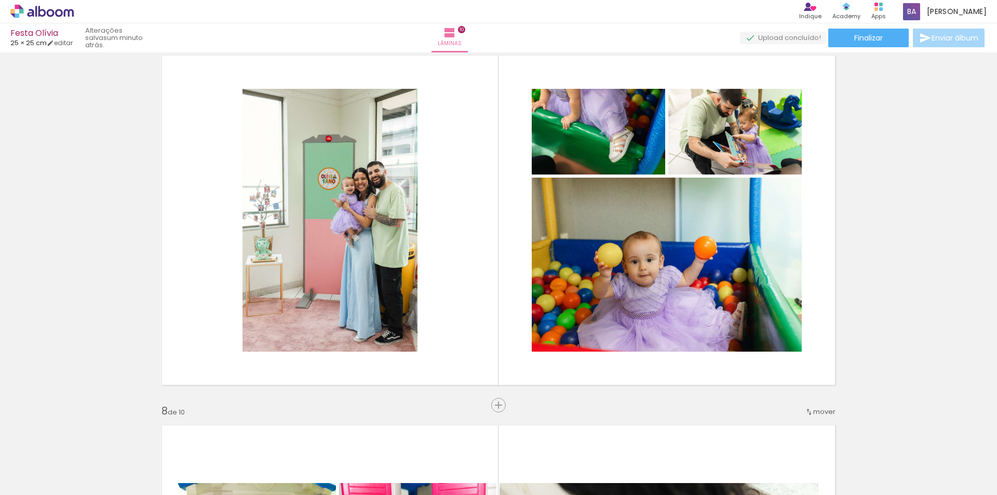
click at [0, 0] on input "file" at bounding box center [0, 0] width 0 height 0
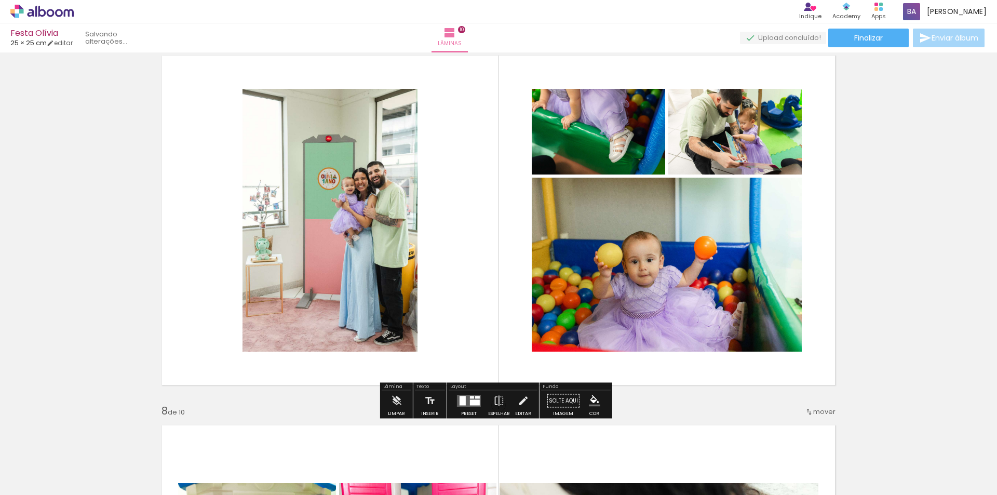
scroll to position [0, 2697]
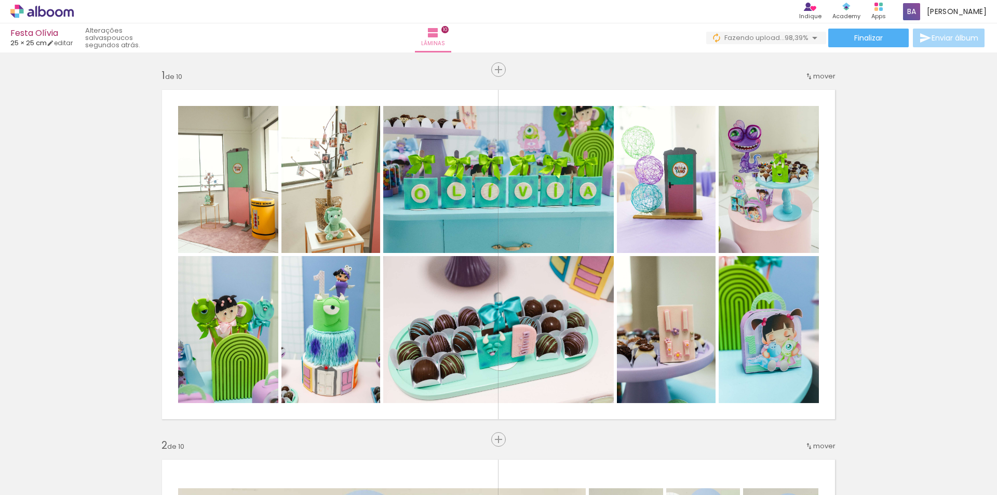
click at [785, 41] on span "98,39%" at bounding box center [797, 38] width 24 height 10
click at [788, 37] on span "98,39%" at bounding box center [797, 38] width 24 height 10
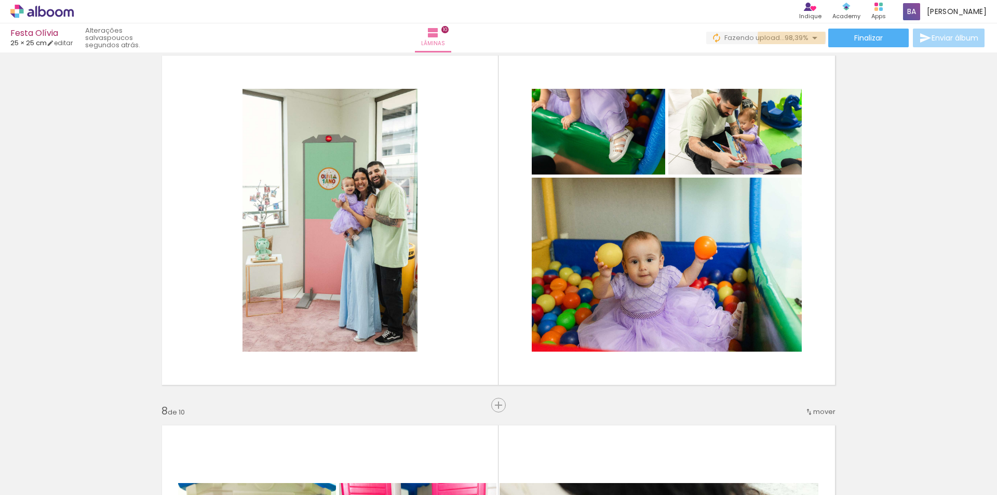
click at [788, 37] on span "98,39%" at bounding box center [797, 38] width 24 height 10
click at [793, 59] on div "IMG_1608.jpg" at bounding box center [785, 56] width 40 height 6
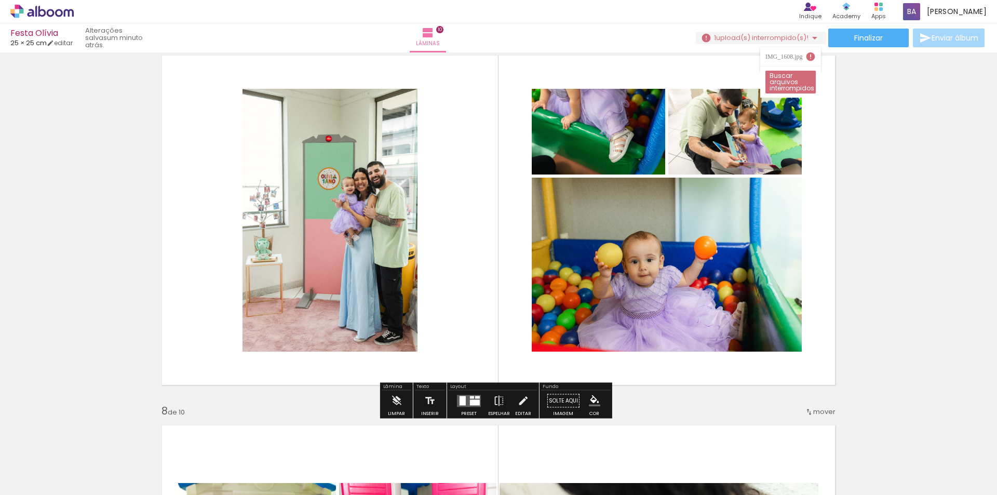
click at [0, 0] on slot "Buscar arquivos interrompidos" at bounding box center [0, 0] width 0 height 0
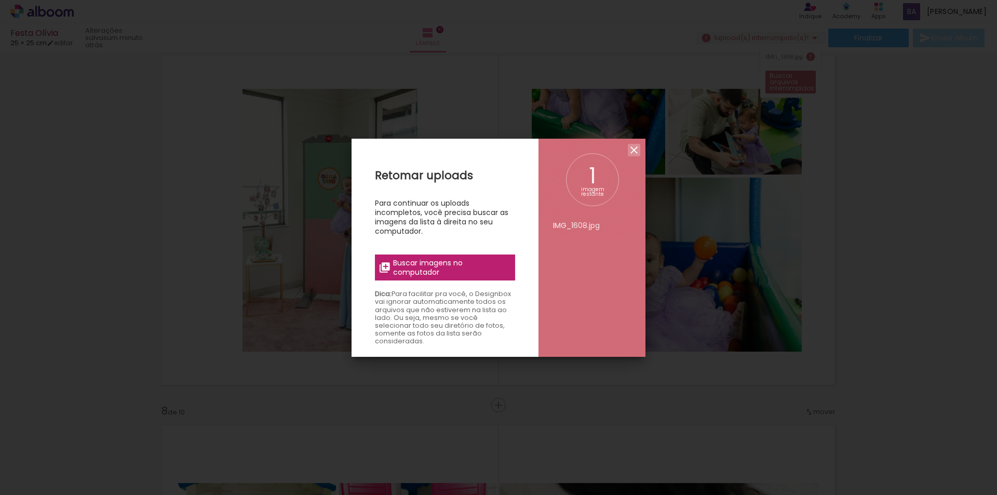
click at [631, 147] on iron-icon at bounding box center [634, 150] width 12 height 12
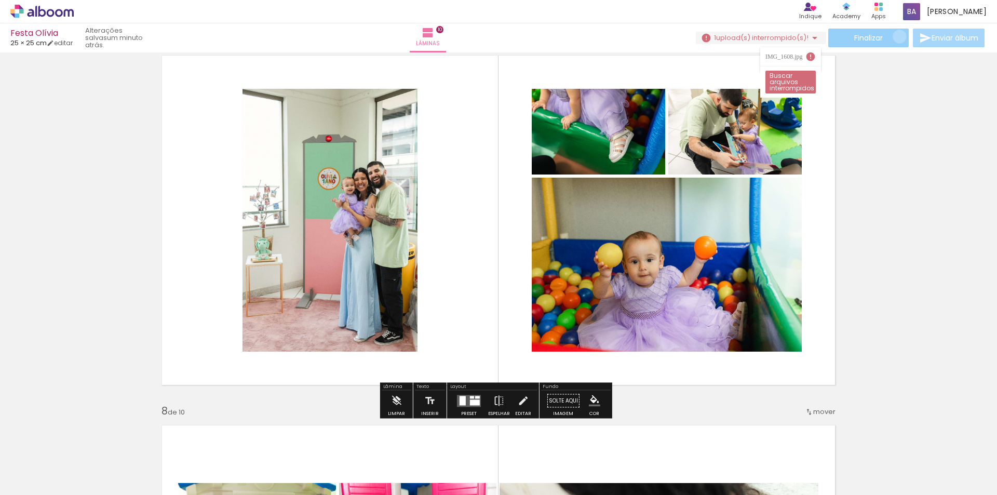
click at [895, 36] on paper-button "Finalizar" at bounding box center [868, 38] width 80 height 19
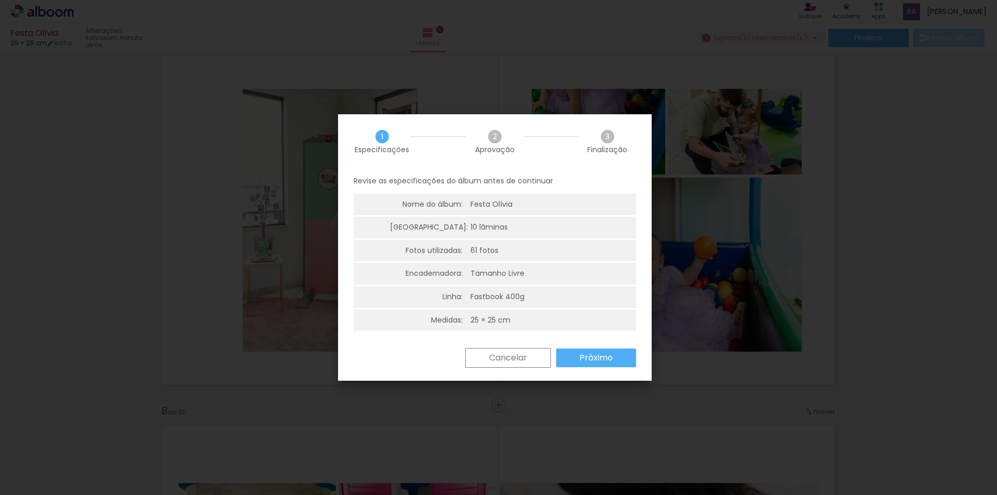
click at [0, 0] on slot "Próximo" at bounding box center [0, 0] width 0 height 0
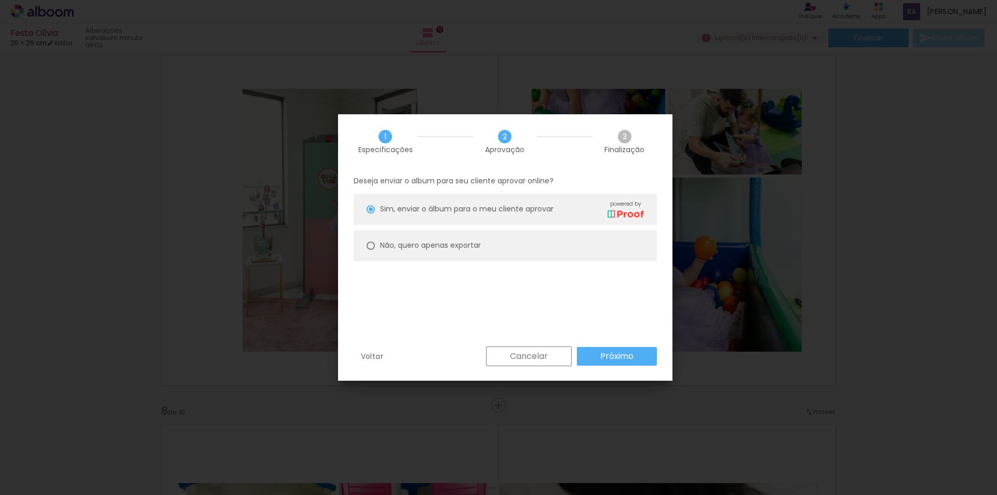
click at [0, 0] on slot "Próximo" at bounding box center [0, 0] width 0 height 0
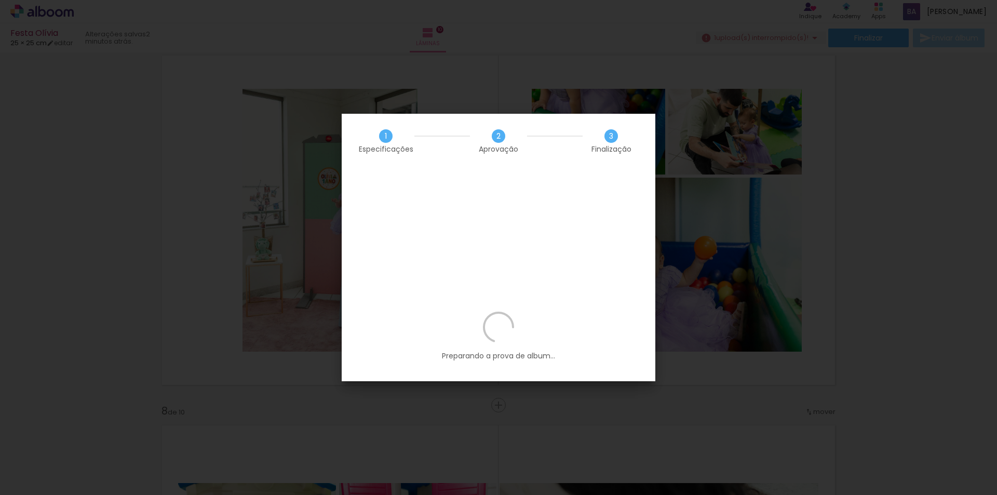
scroll to position [0, 2697]
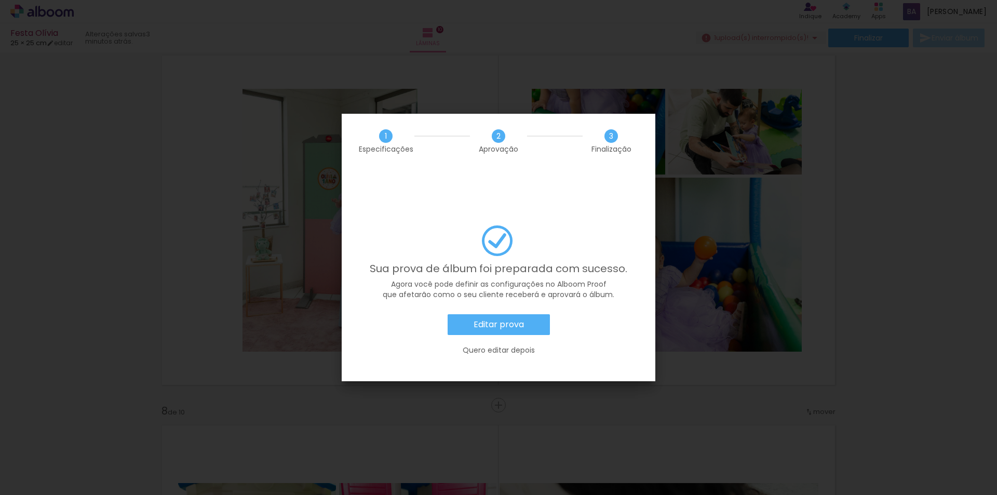
click at [0, 0] on slot "Editar prova" at bounding box center [0, 0] width 0 height 0
